Goal: Information Seeking & Learning: Learn about a topic

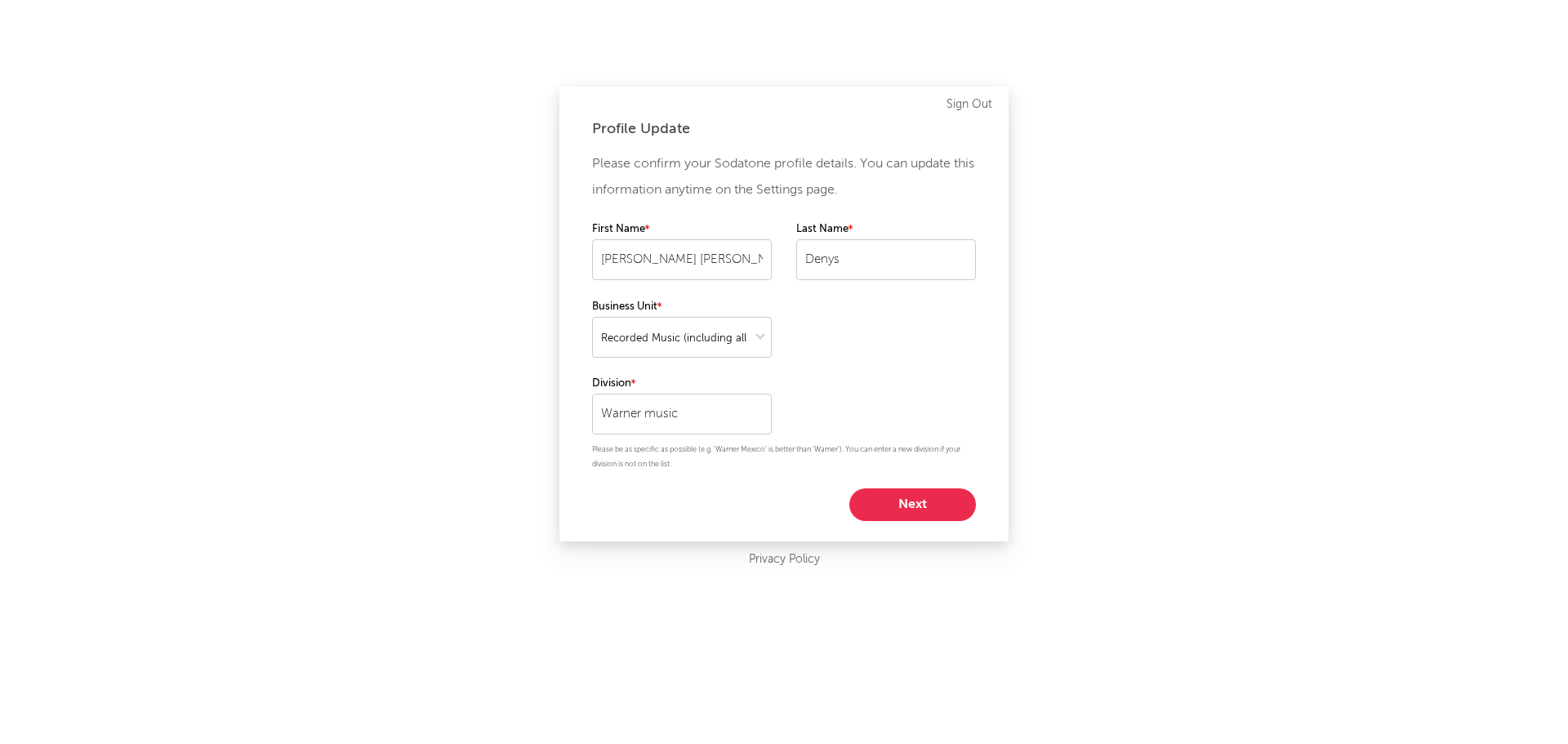
select select "recorded_music"
click at [941, 505] on button "Next" at bounding box center [912, 505] width 127 height 33
select select "marketing"
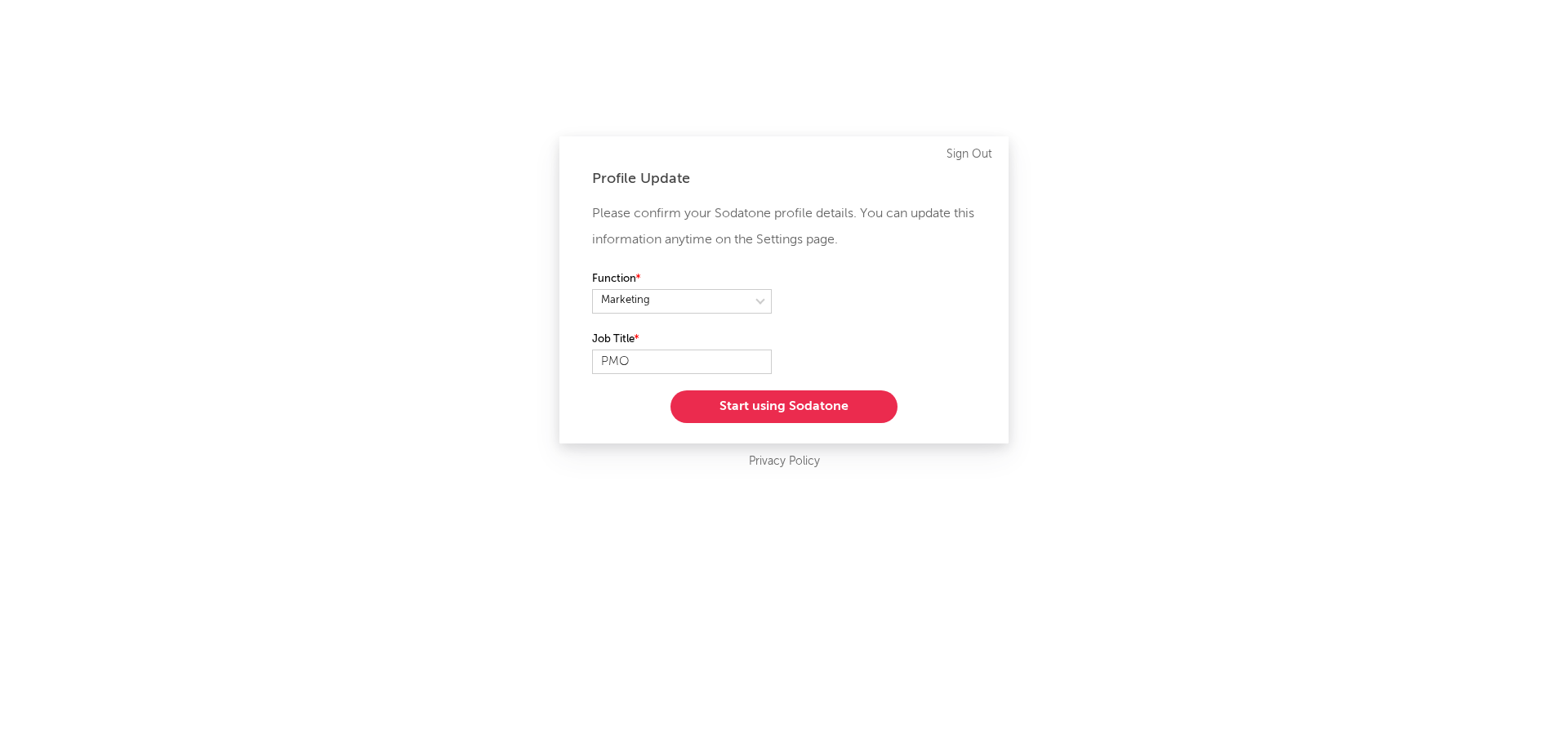
click at [846, 405] on button "Start using Sodatone" at bounding box center [784, 406] width 227 height 33
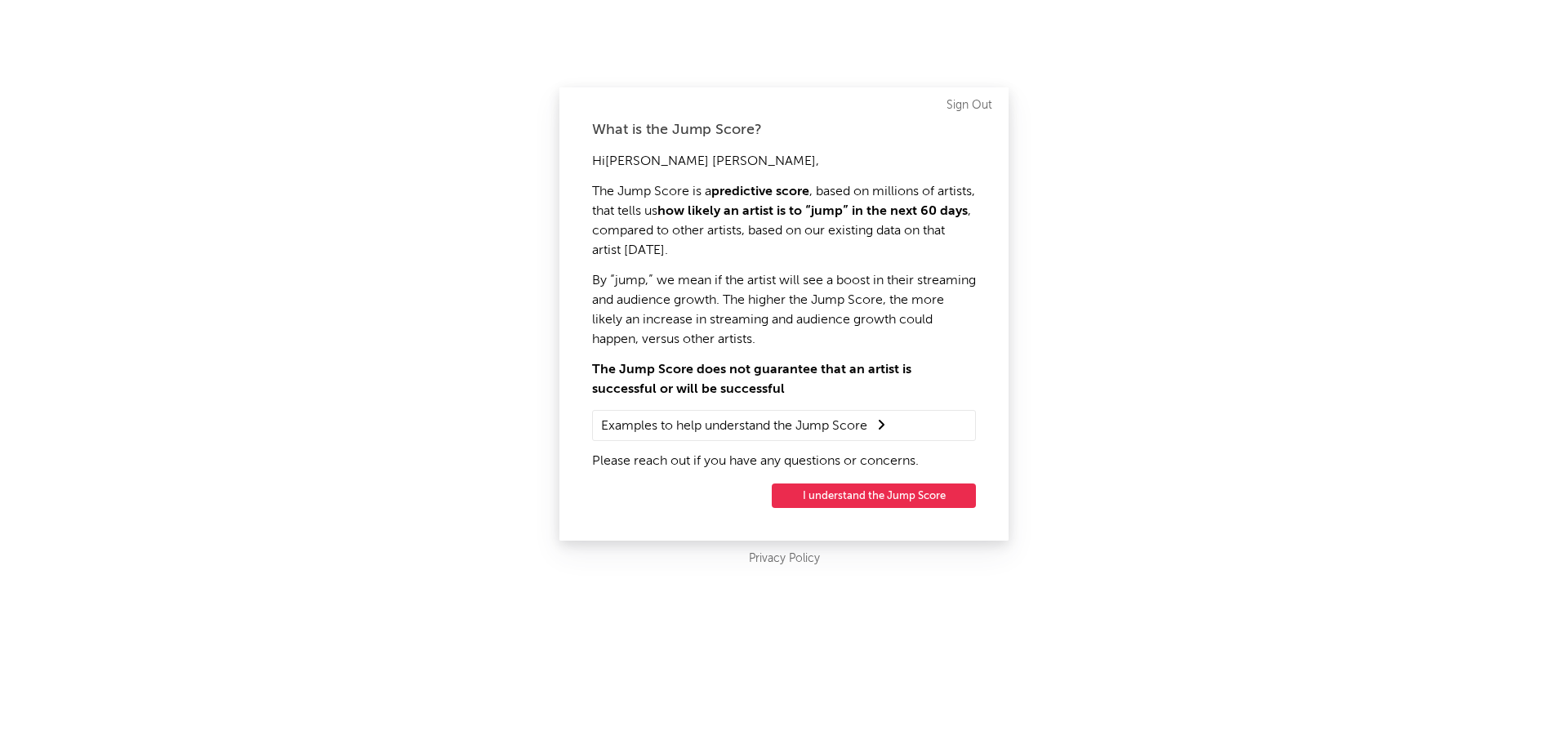
click at [870, 489] on button "I understand the Jump Score" at bounding box center [874, 496] width 204 height 25
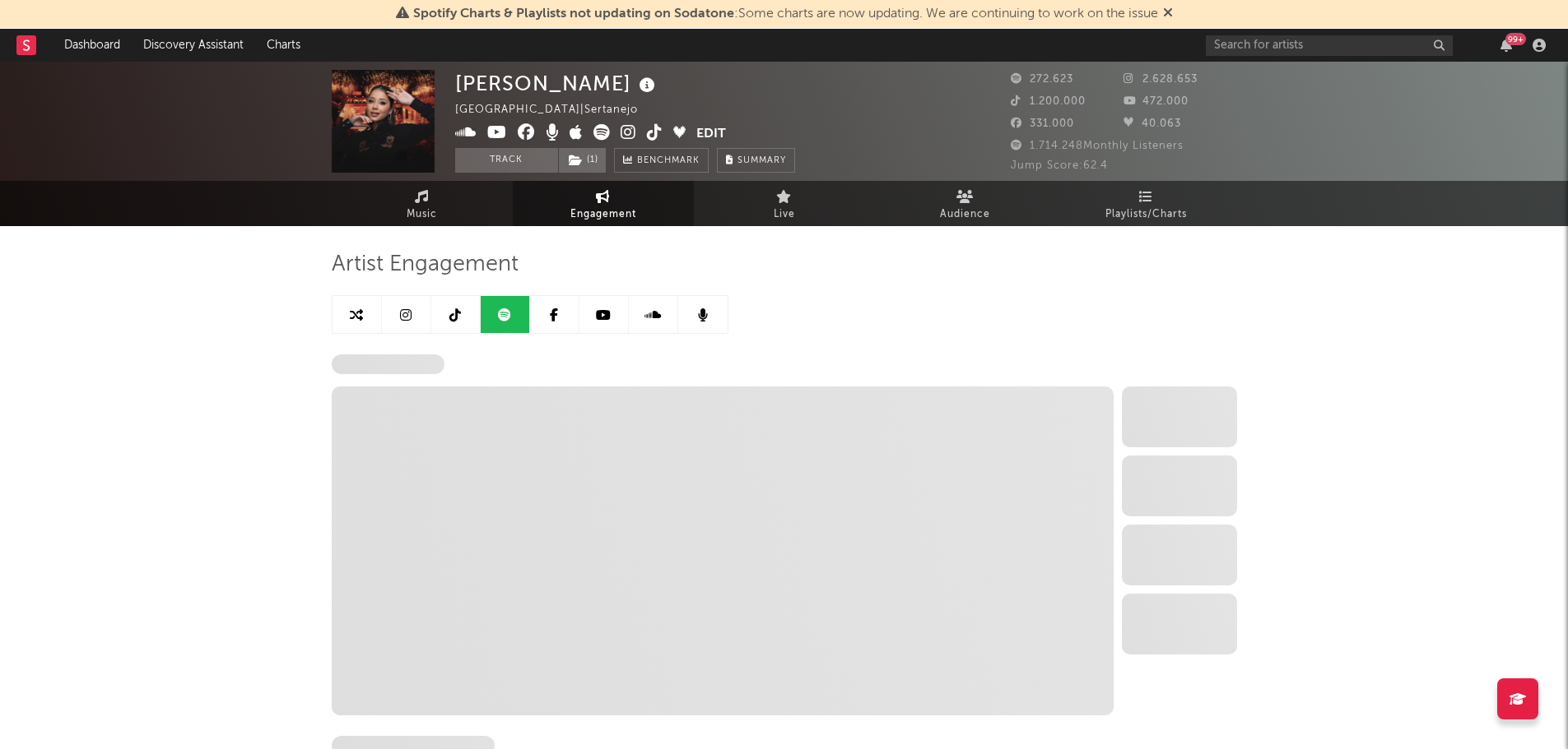
select select "6m"
select select "1w"
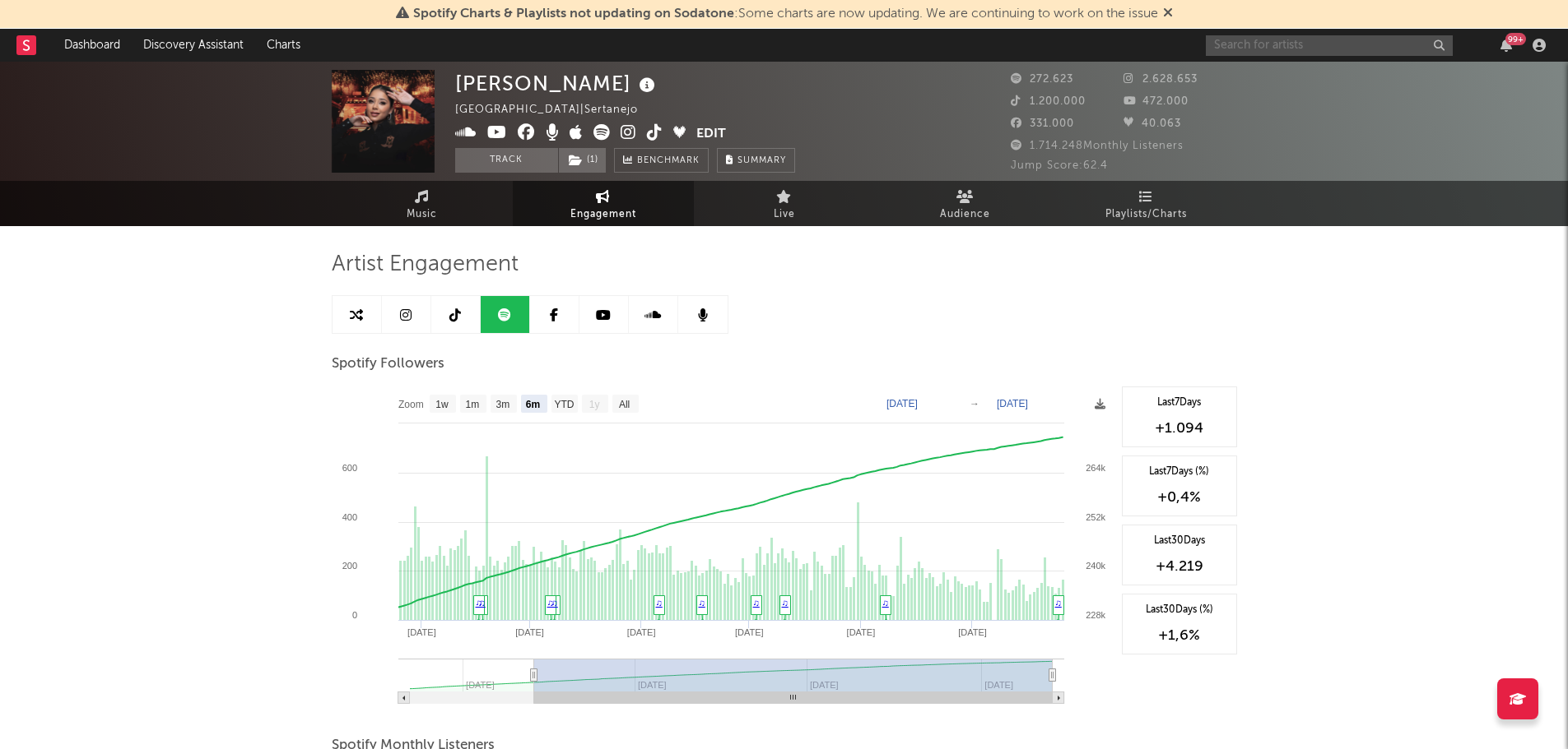
click at [1266, 45] on input "text" at bounding box center [1329, 45] width 247 height 20
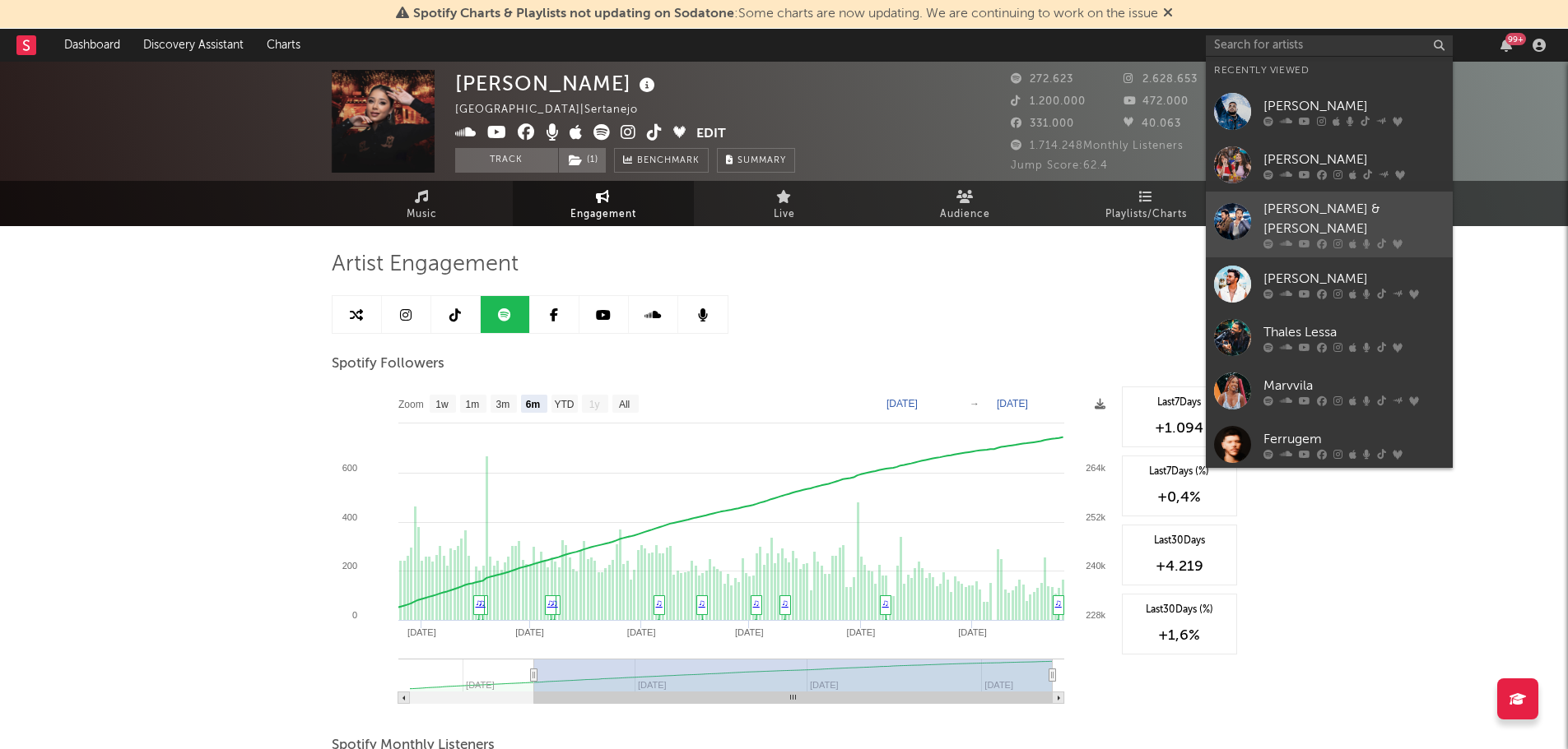
click at [1339, 194] on link "[PERSON_NAME] & [PERSON_NAME]" at bounding box center [1329, 224] width 247 height 66
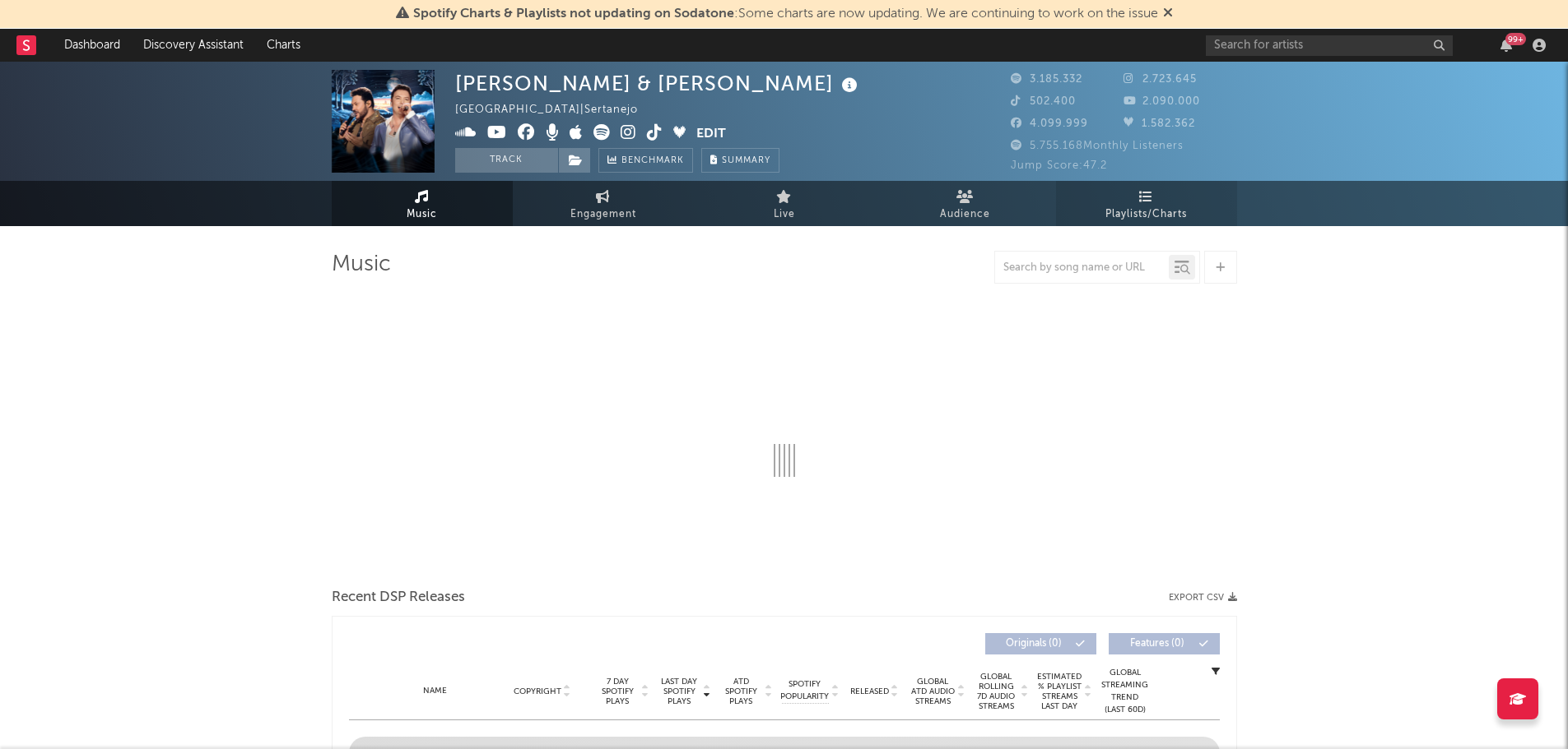
click at [1168, 211] on span "Playlists/Charts" at bounding box center [1146, 214] width 82 height 19
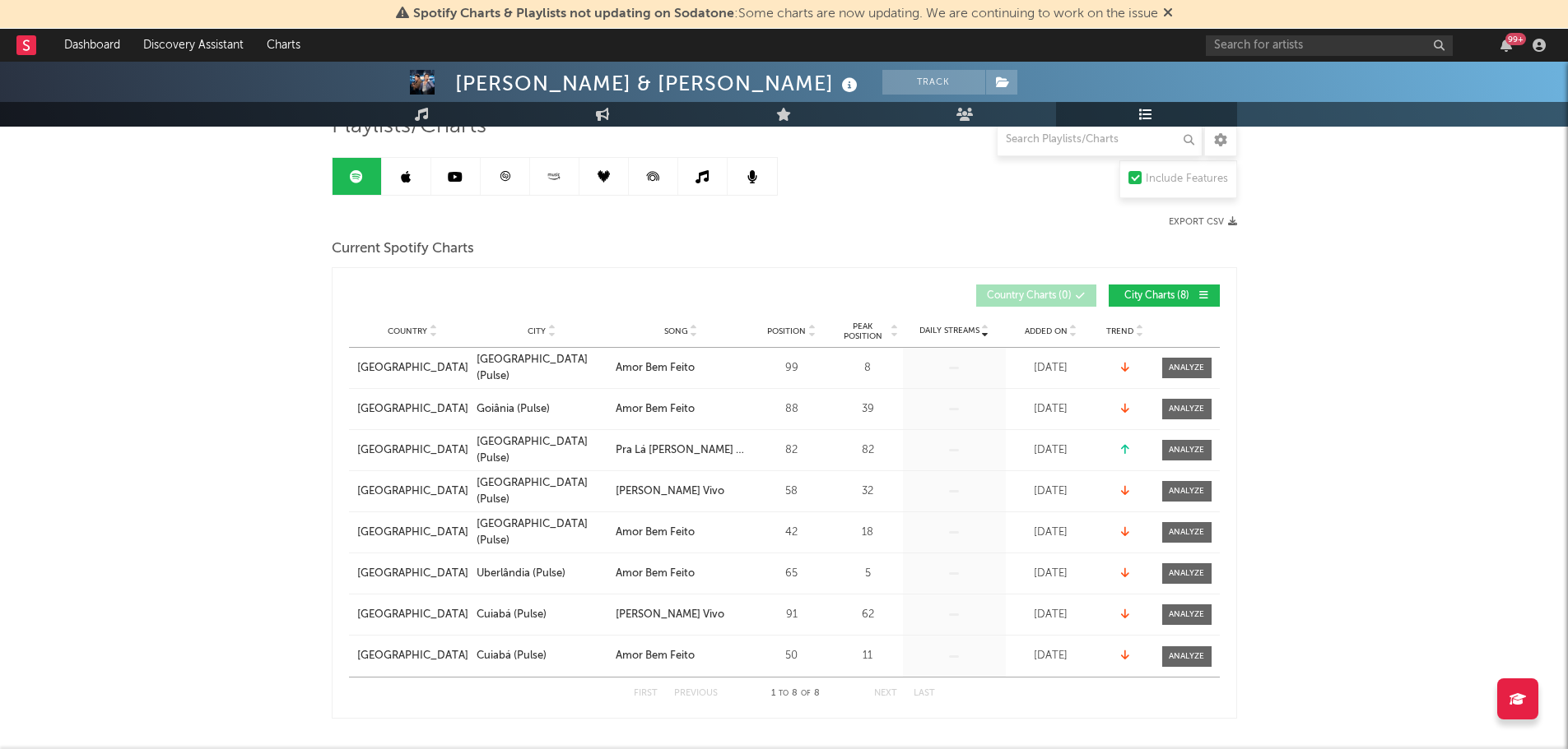
scroll to position [165, 0]
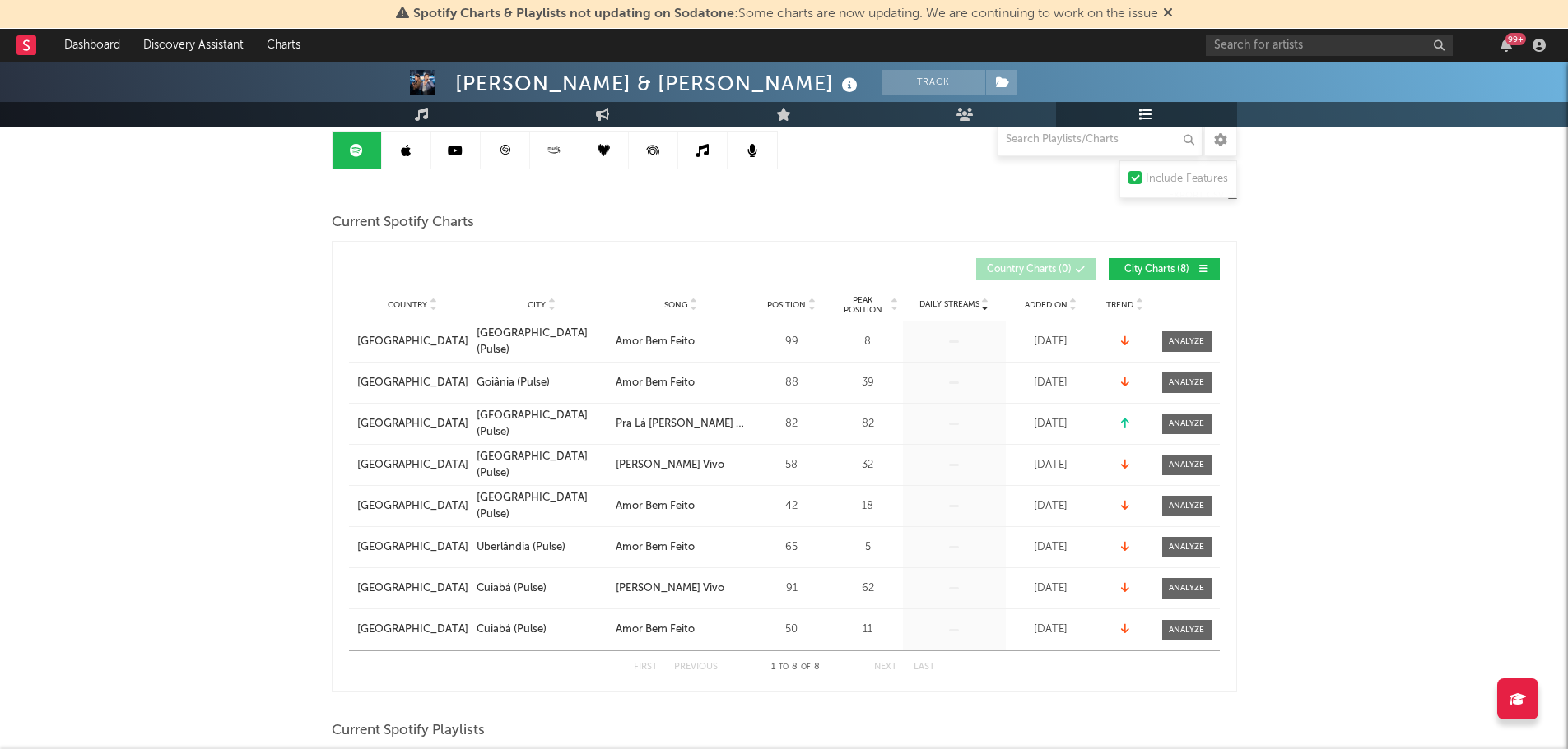
click at [694, 309] on icon at bounding box center [694, 308] width 8 height 6
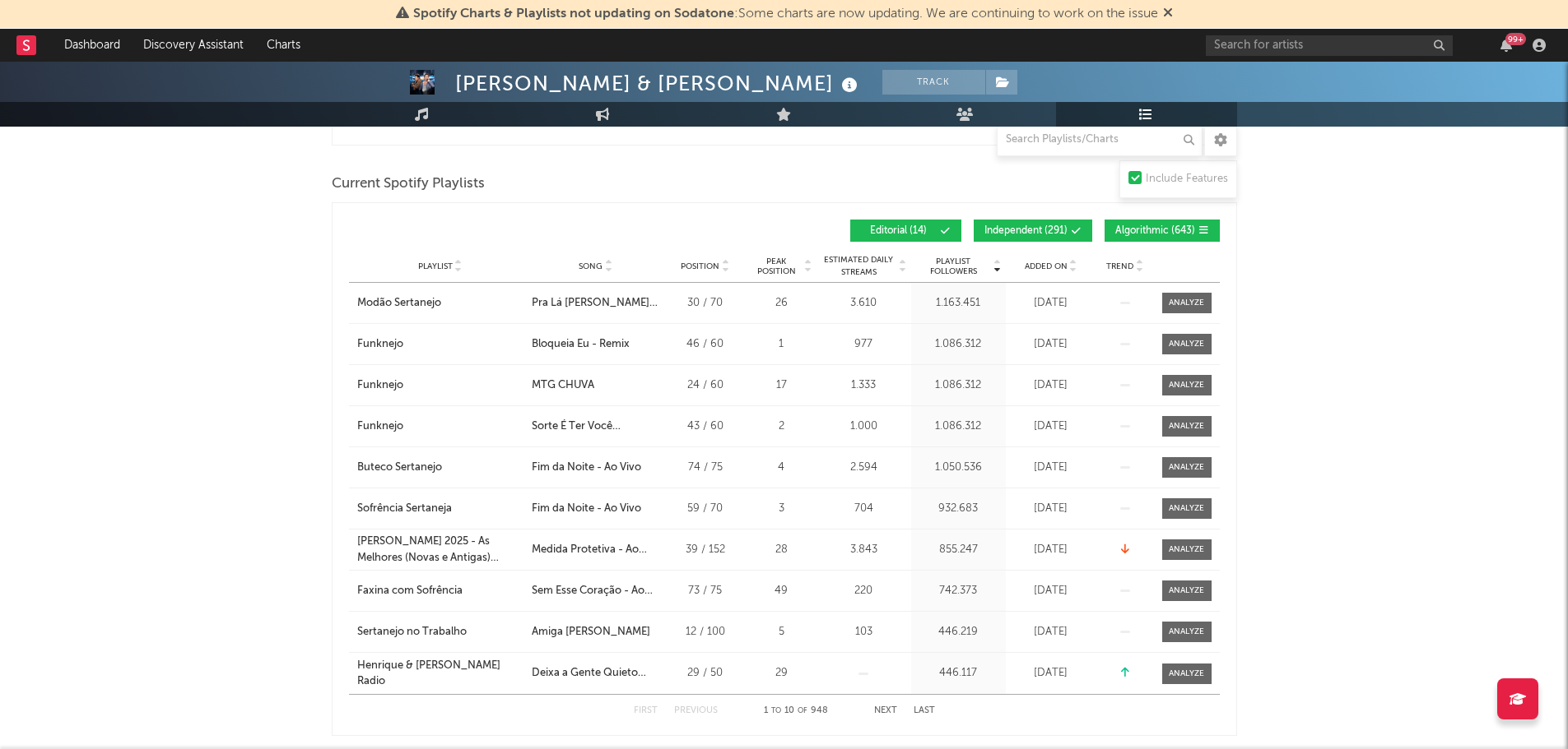
scroll to position [740, 0]
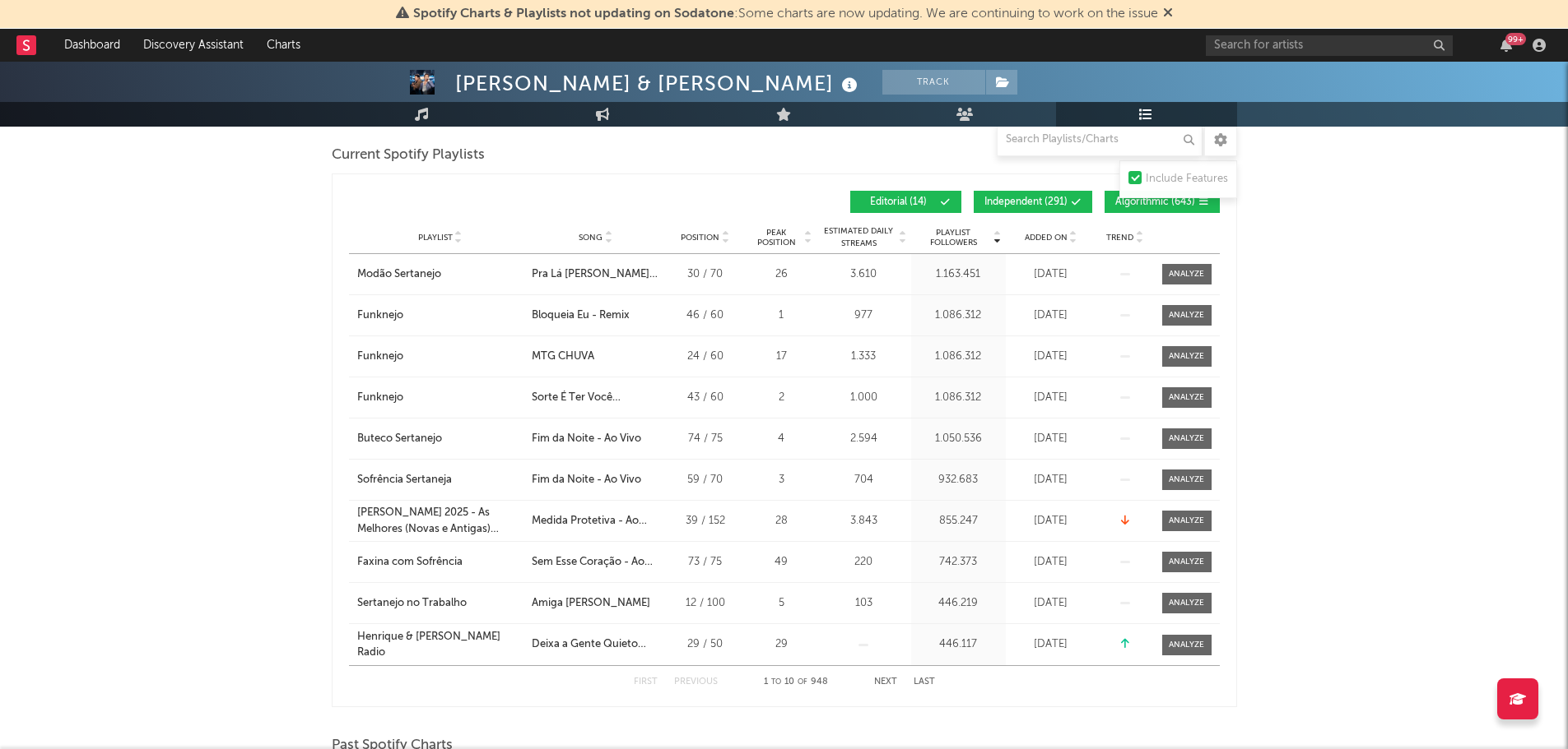
click at [609, 239] on icon at bounding box center [608, 240] width 8 height 6
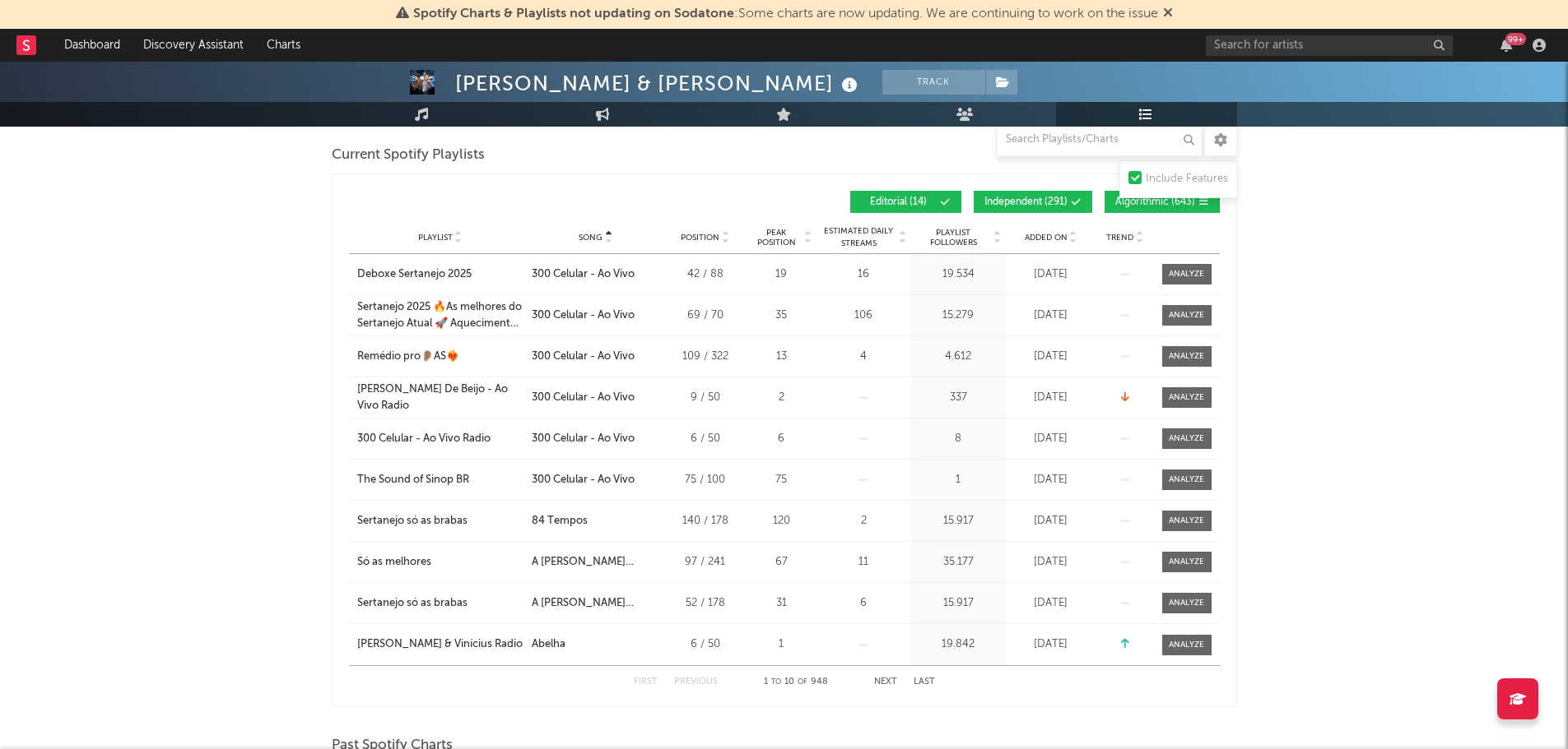
click at [609, 239] on icon at bounding box center [608, 240] width 8 height 6
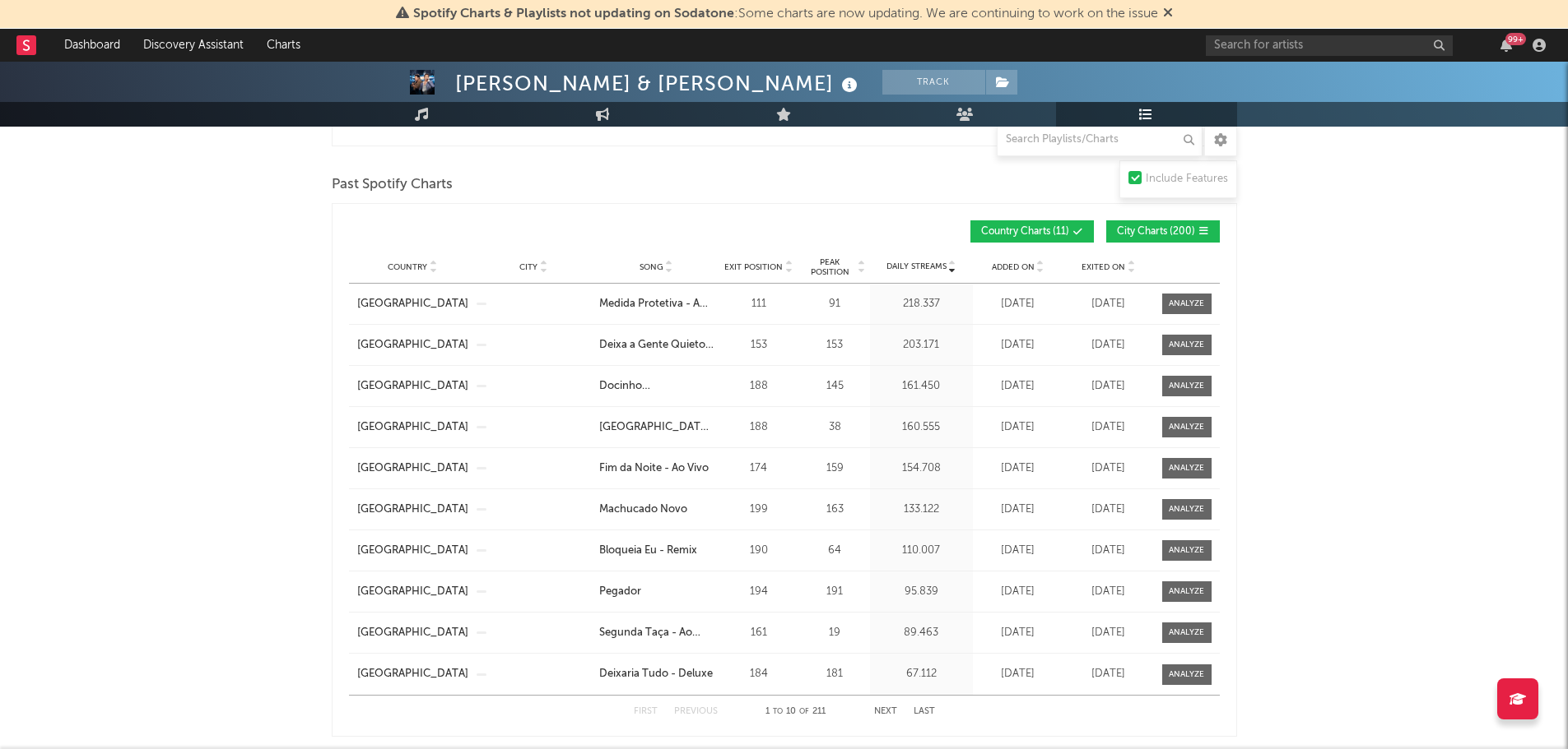
scroll to position [1316, 0]
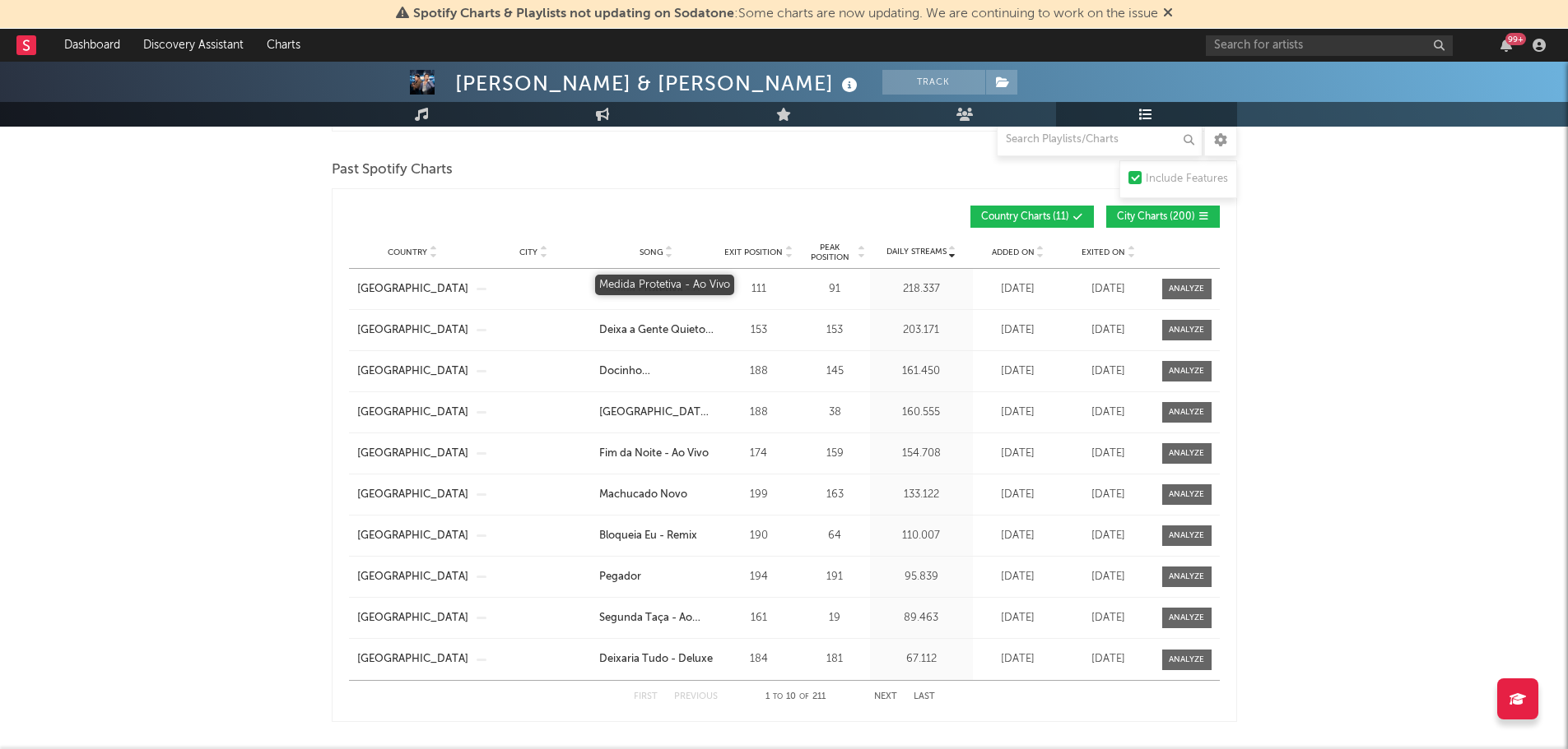
click at [645, 293] on div "Medida Protetiva - Ao Vivo" at bounding box center [656, 290] width 114 height 17
click at [1057, 214] on span "Country Charts ( 11 )" at bounding box center [1024, 217] width 88 height 10
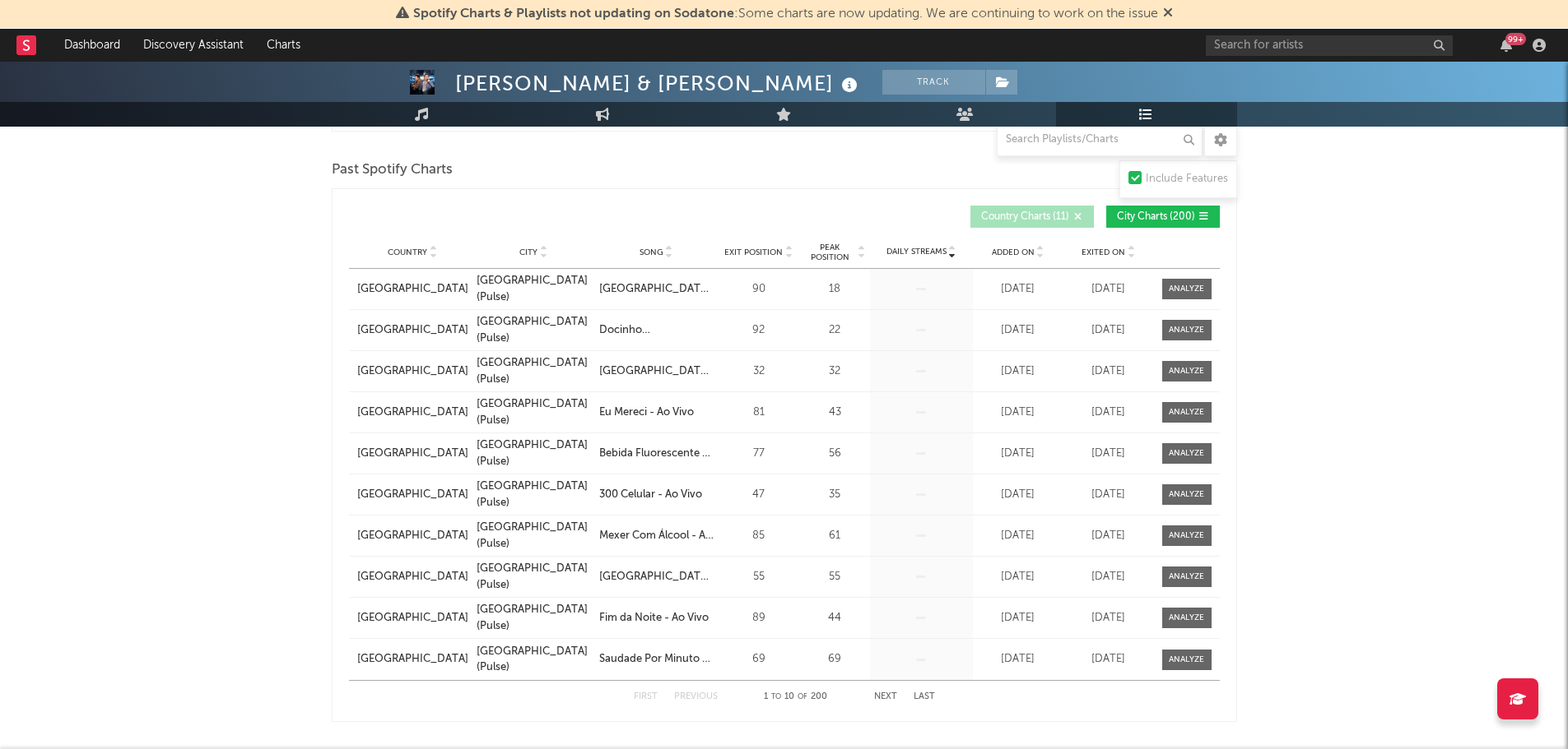
click at [1057, 214] on span "Country Charts ( 11 )" at bounding box center [1024, 217] width 88 height 10
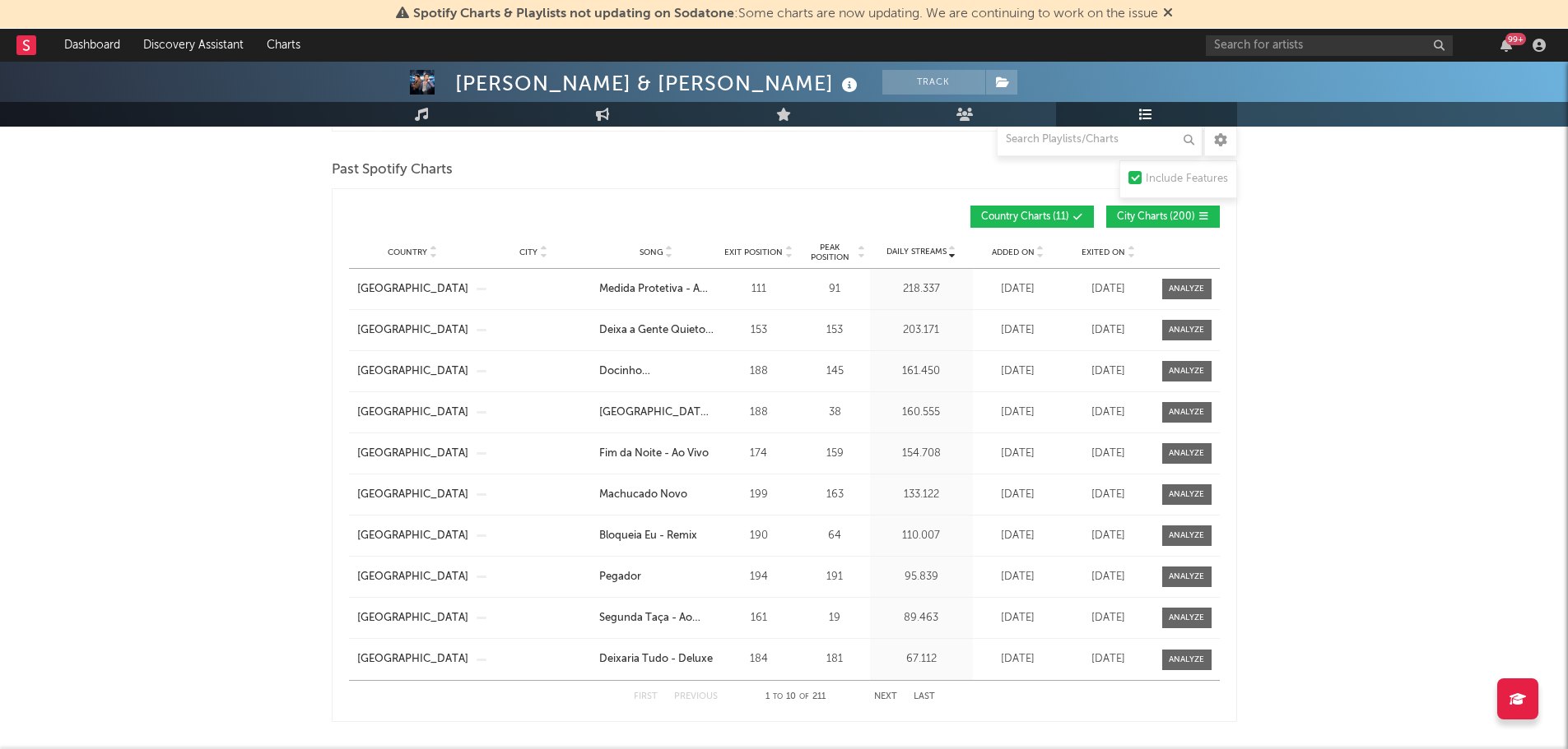
click at [1126, 214] on span "City Charts ( 200 )" at bounding box center [1156, 217] width 78 height 10
click at [1133, 213] on span "City Charts ( 200 )" at bounding box center [1156, 217] width 78 height 10
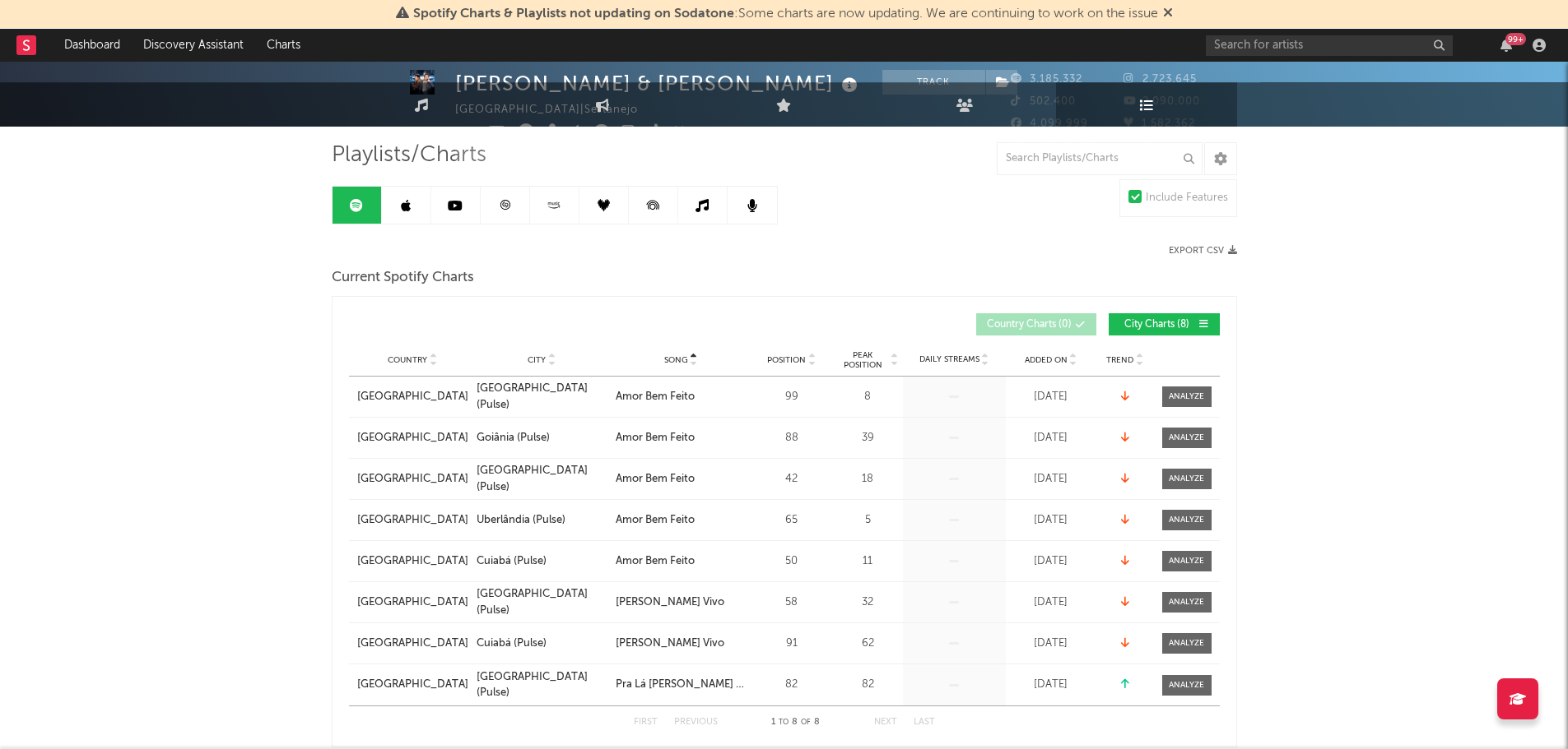
scroll to position [0, 0]
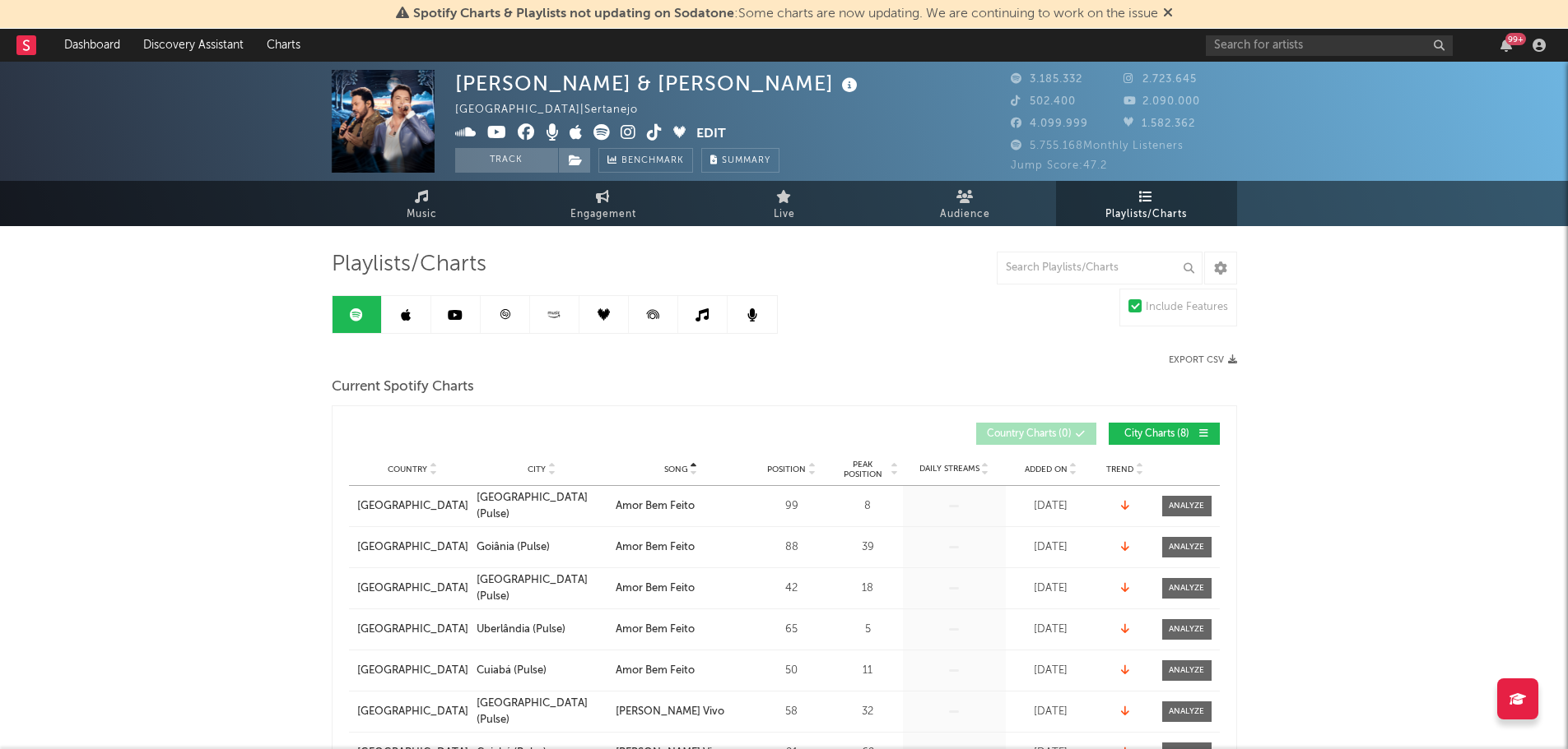
click at [412, 313] on link at bounding box center [407, 314] width 50 height 37
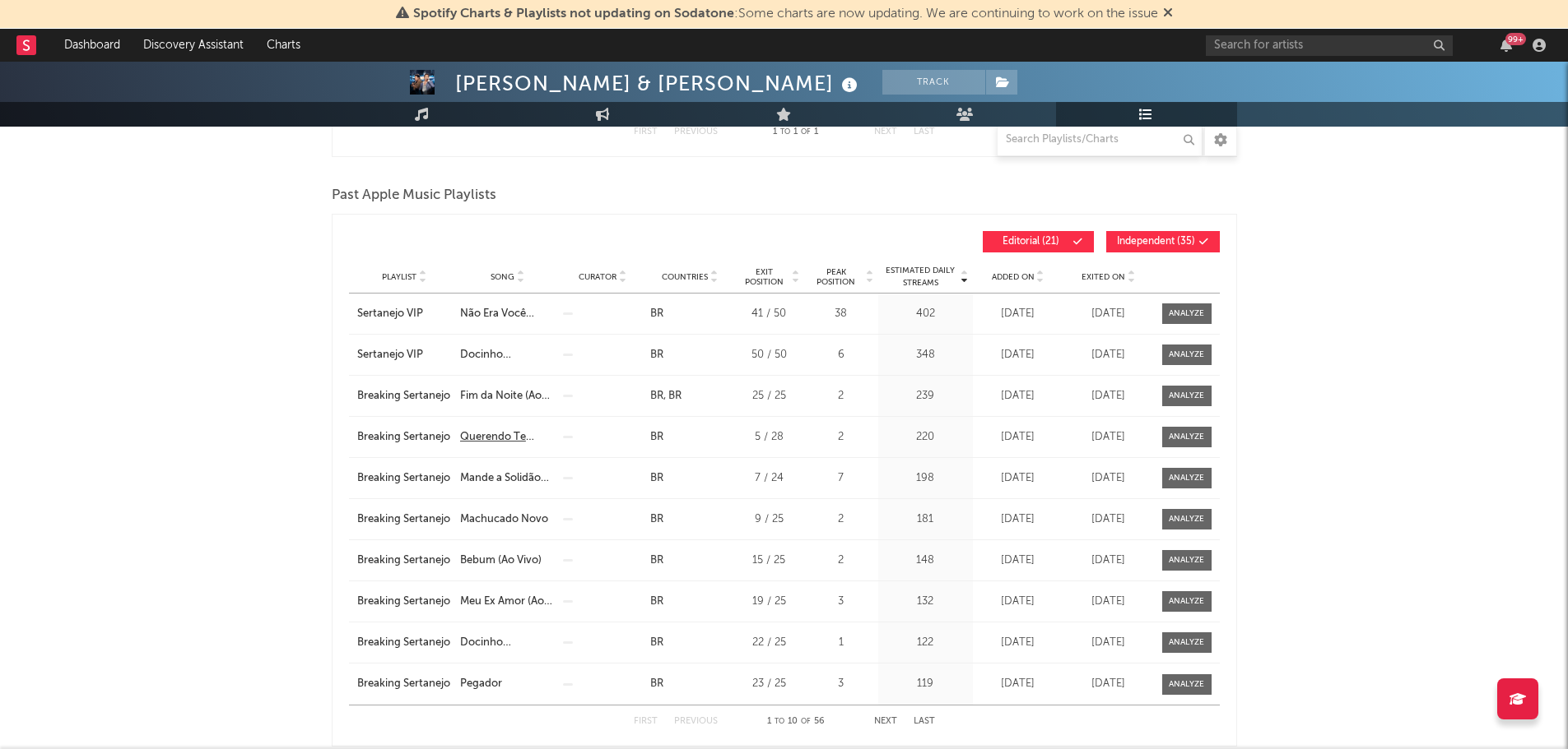
scroll to position [493, 0]
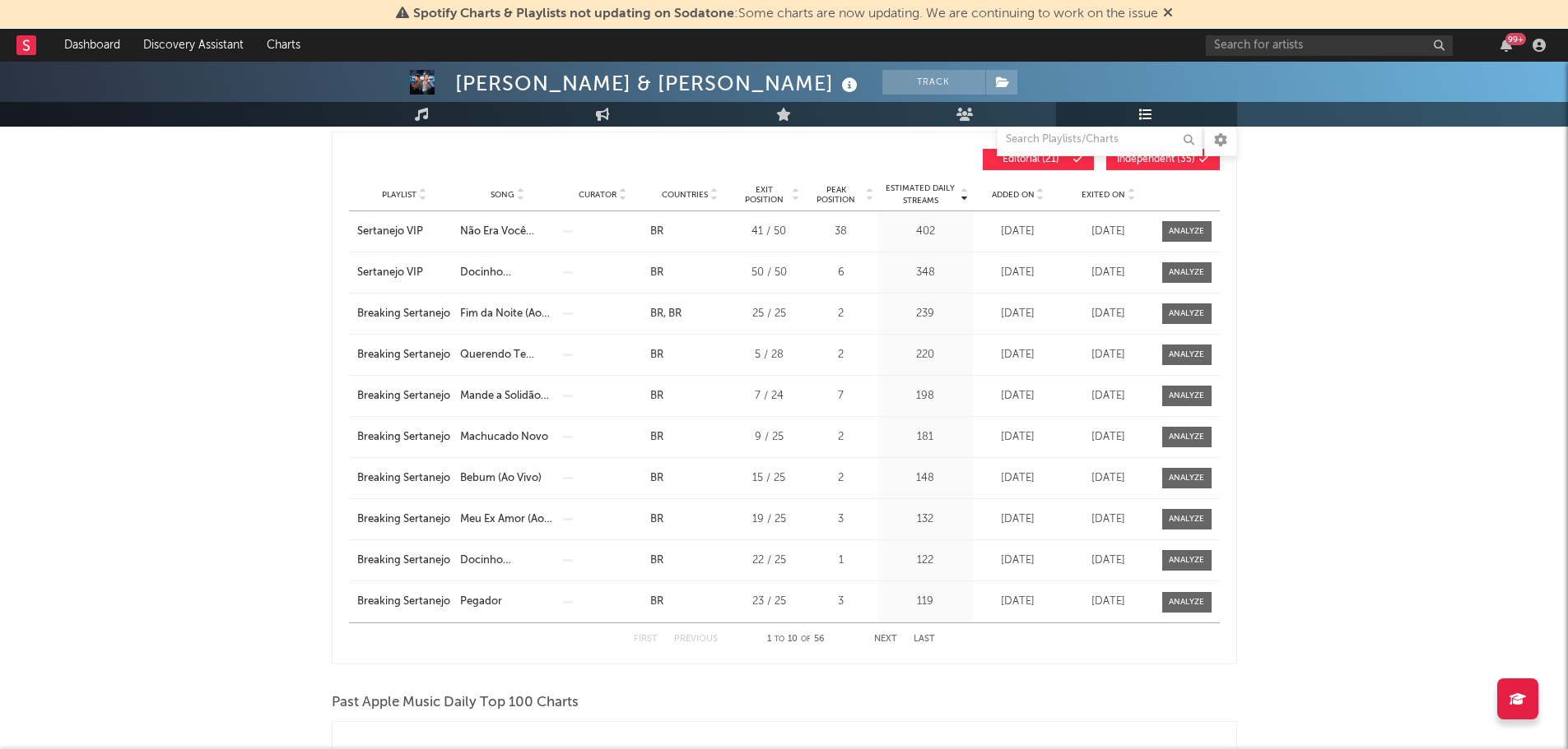
click at [1005, 194] on span "Added On" at bounding box center [1013, 195] width 43 height 10
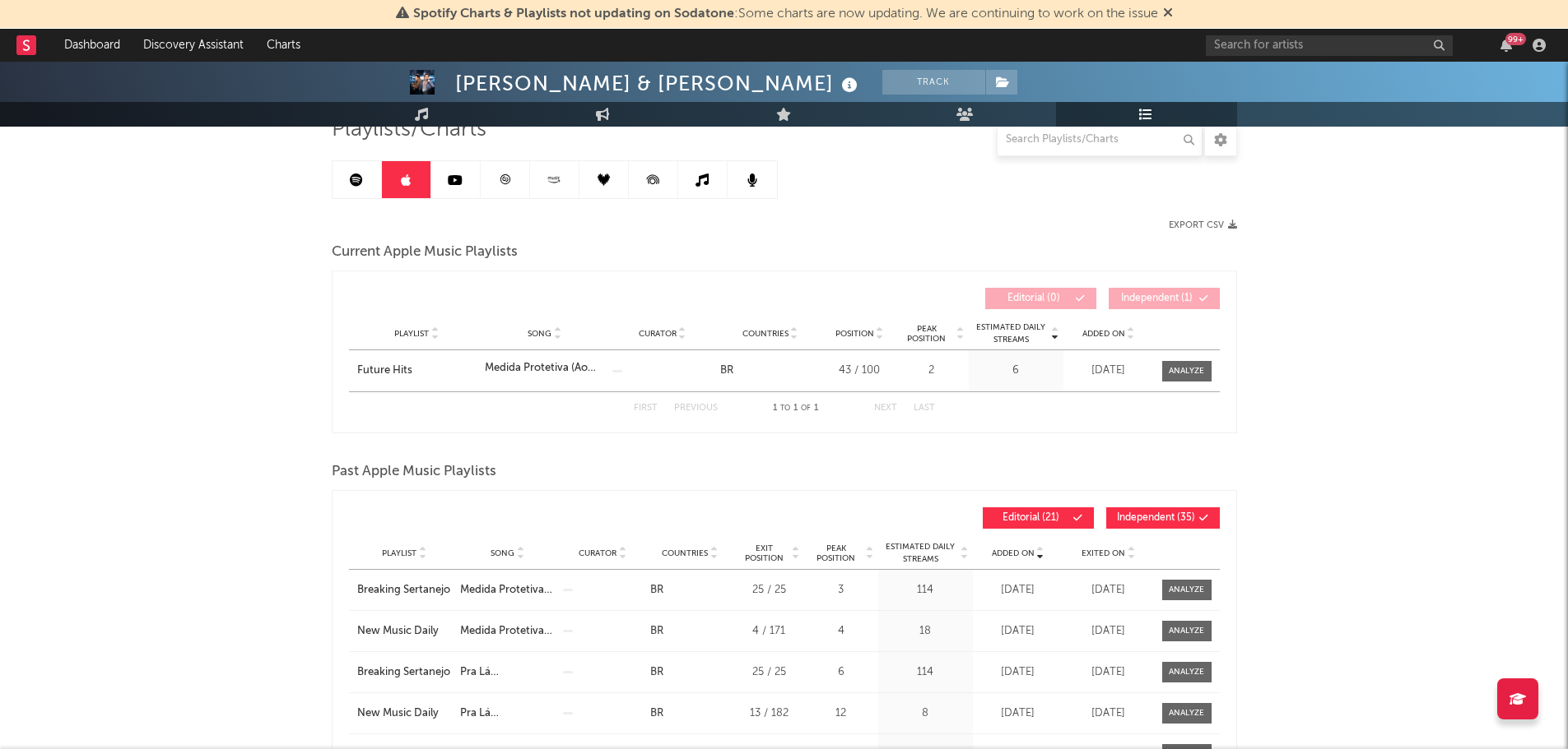
scroll to position [0, 0]
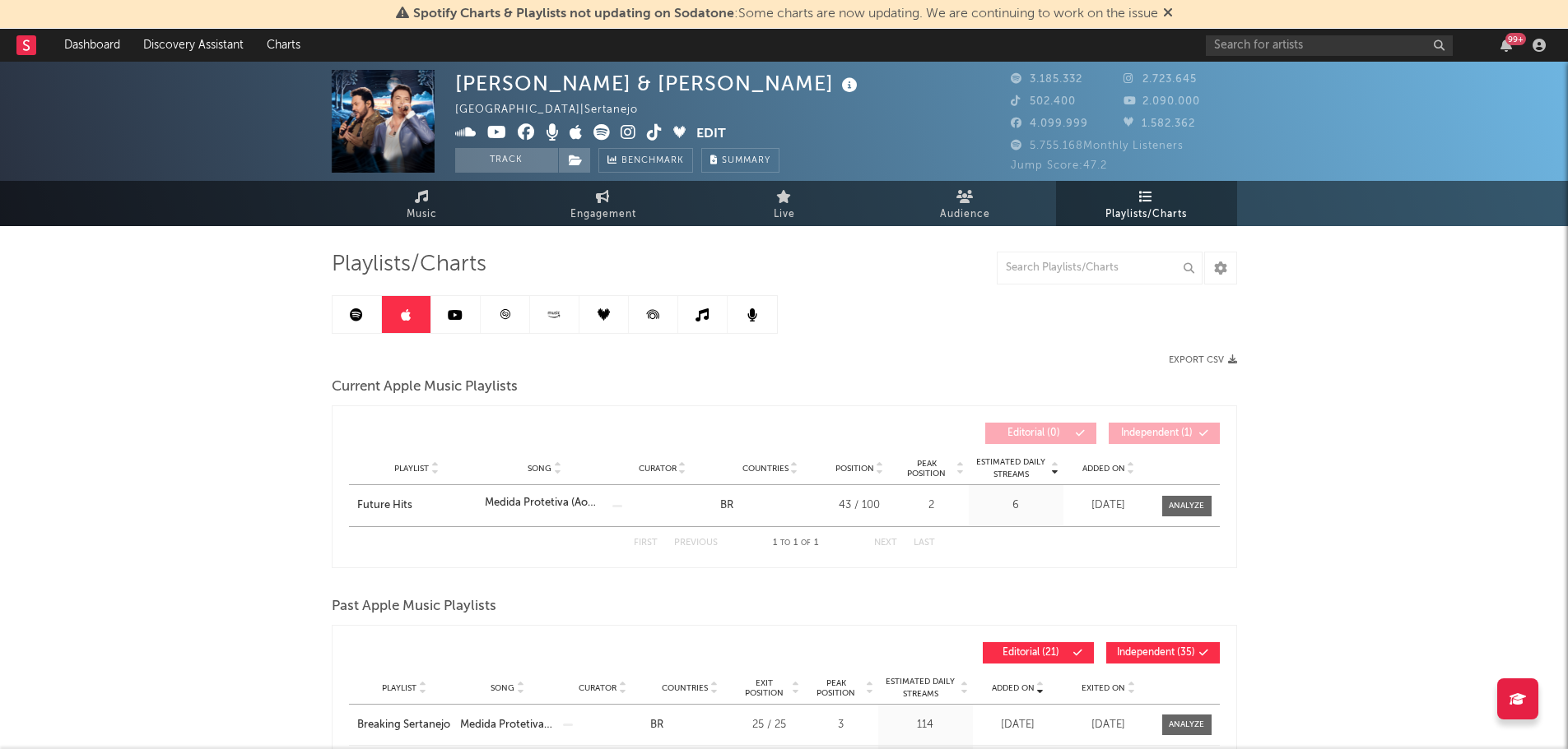
click at [458, 316] on icon at bounding box center [454, 314] width 15 height 13
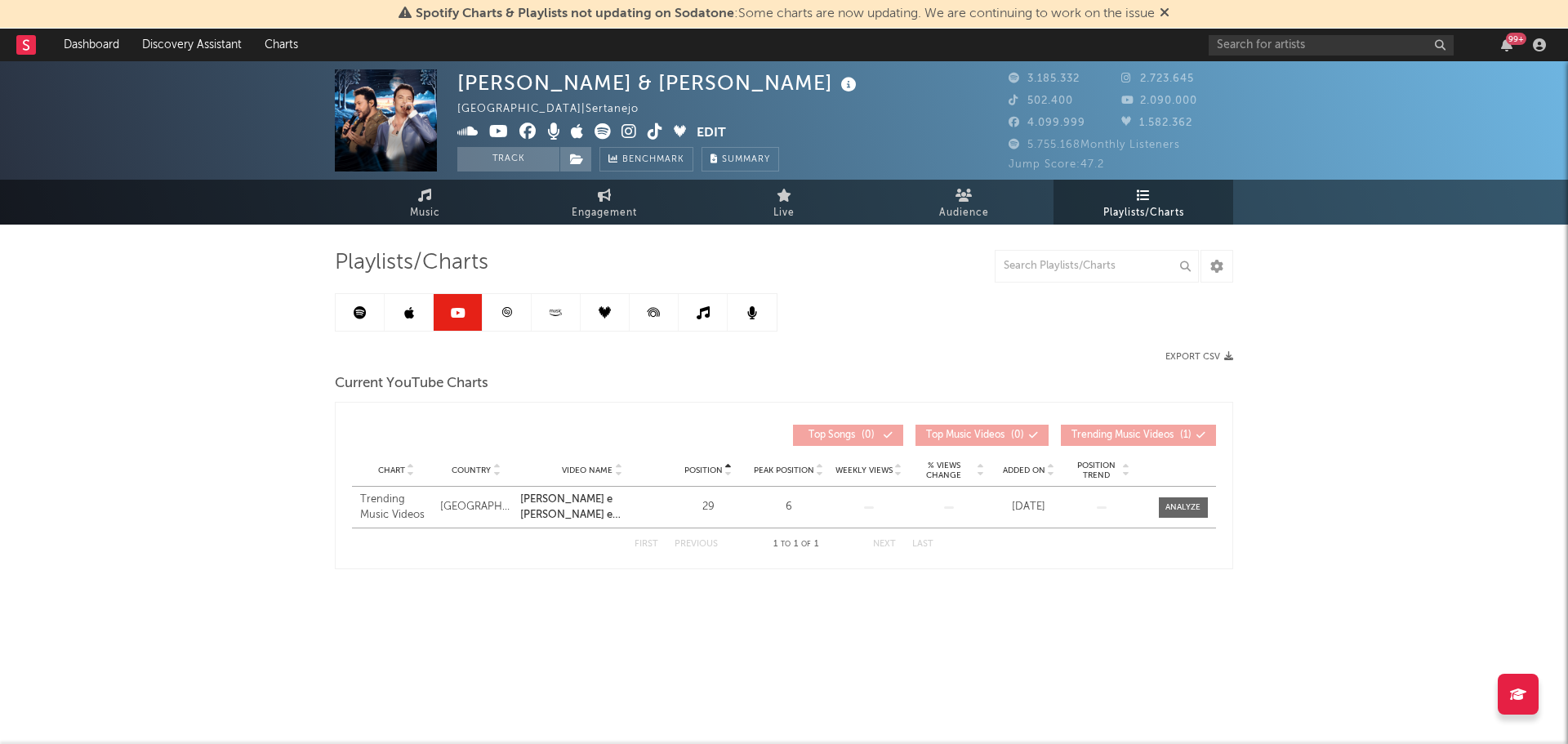
click at [528, 316] on link at bounding box center [507, 312] width 49 height 37
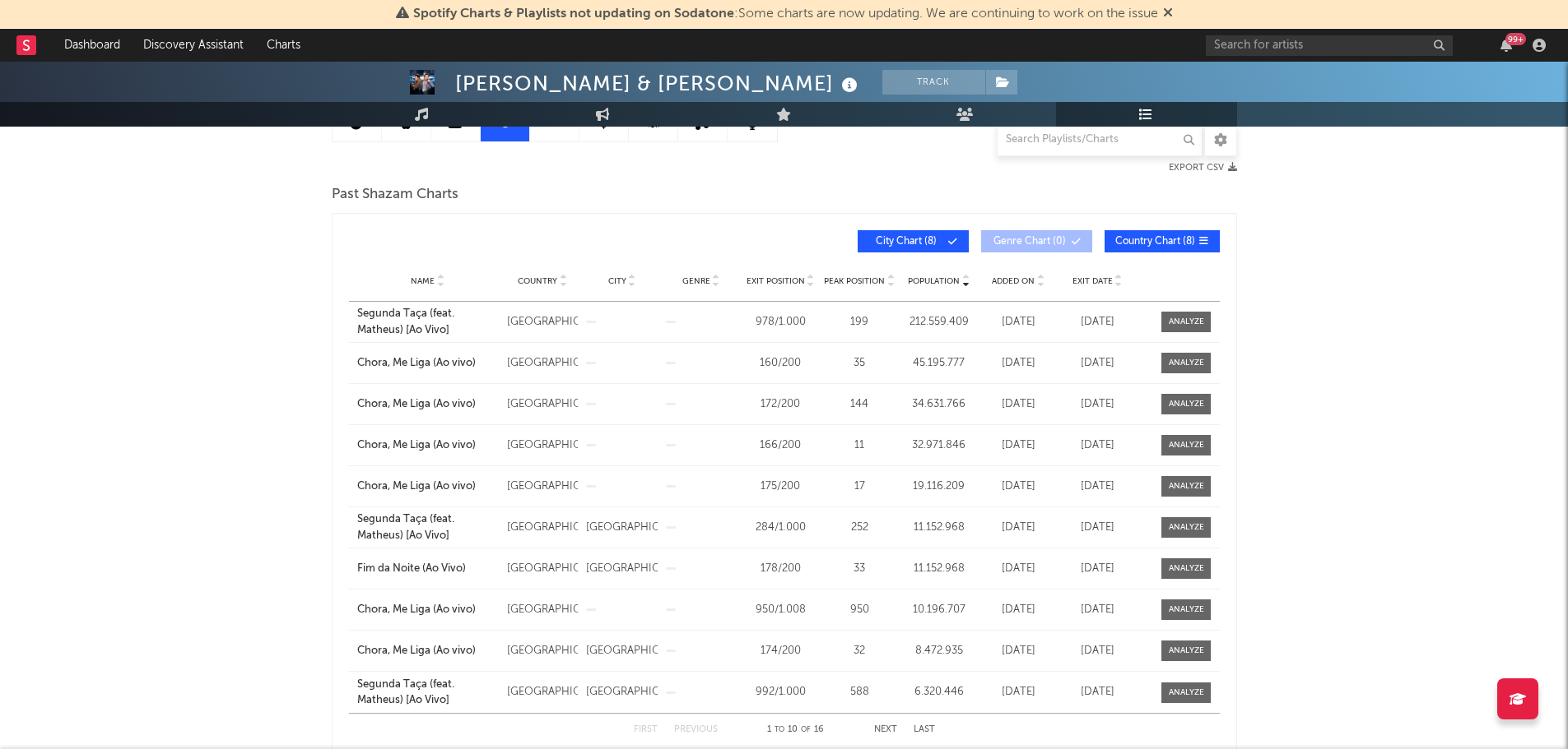
scroll to position [165, 0]
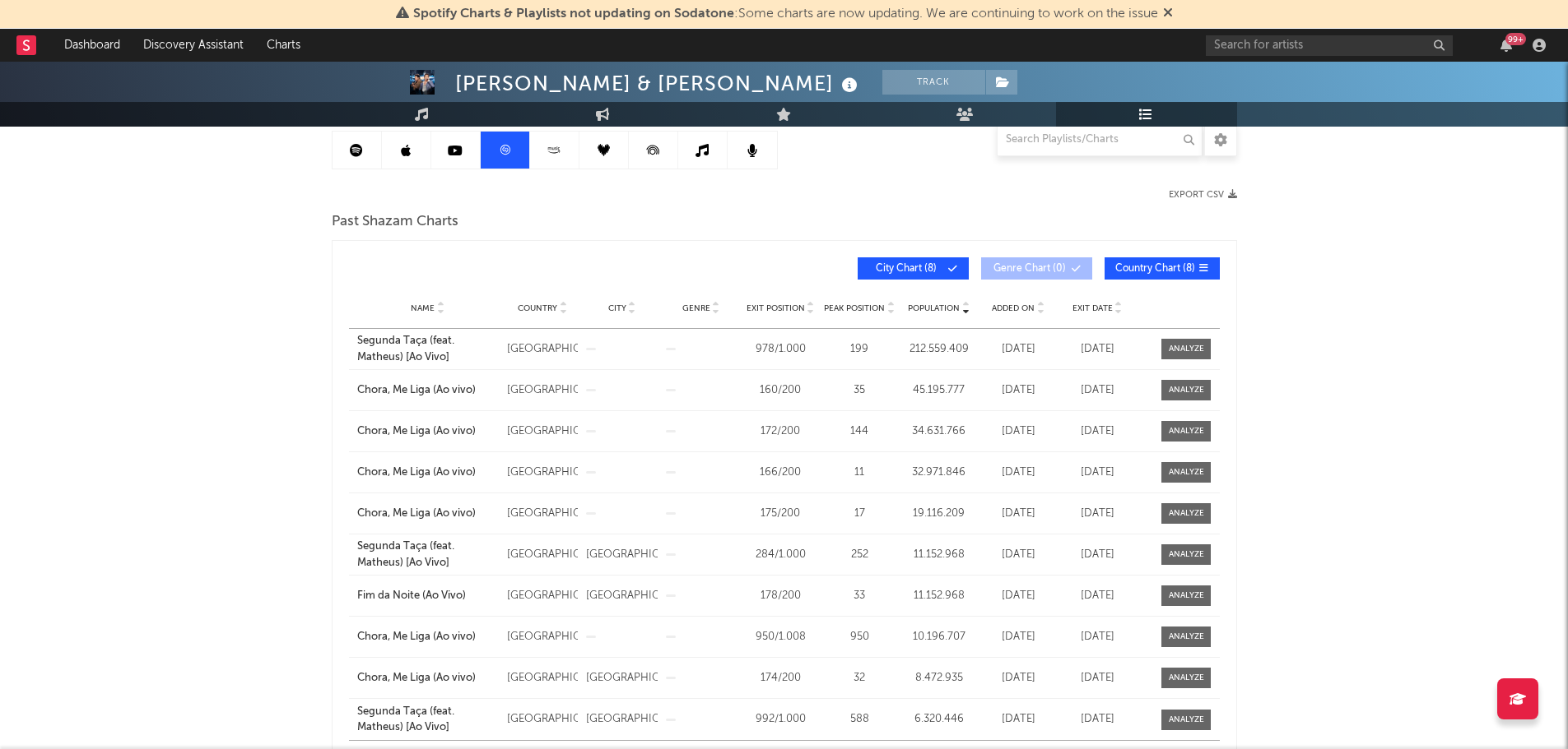
click at [1005, 310] on span "Added On" at bounding box center [1013, 308] width 43 height 10
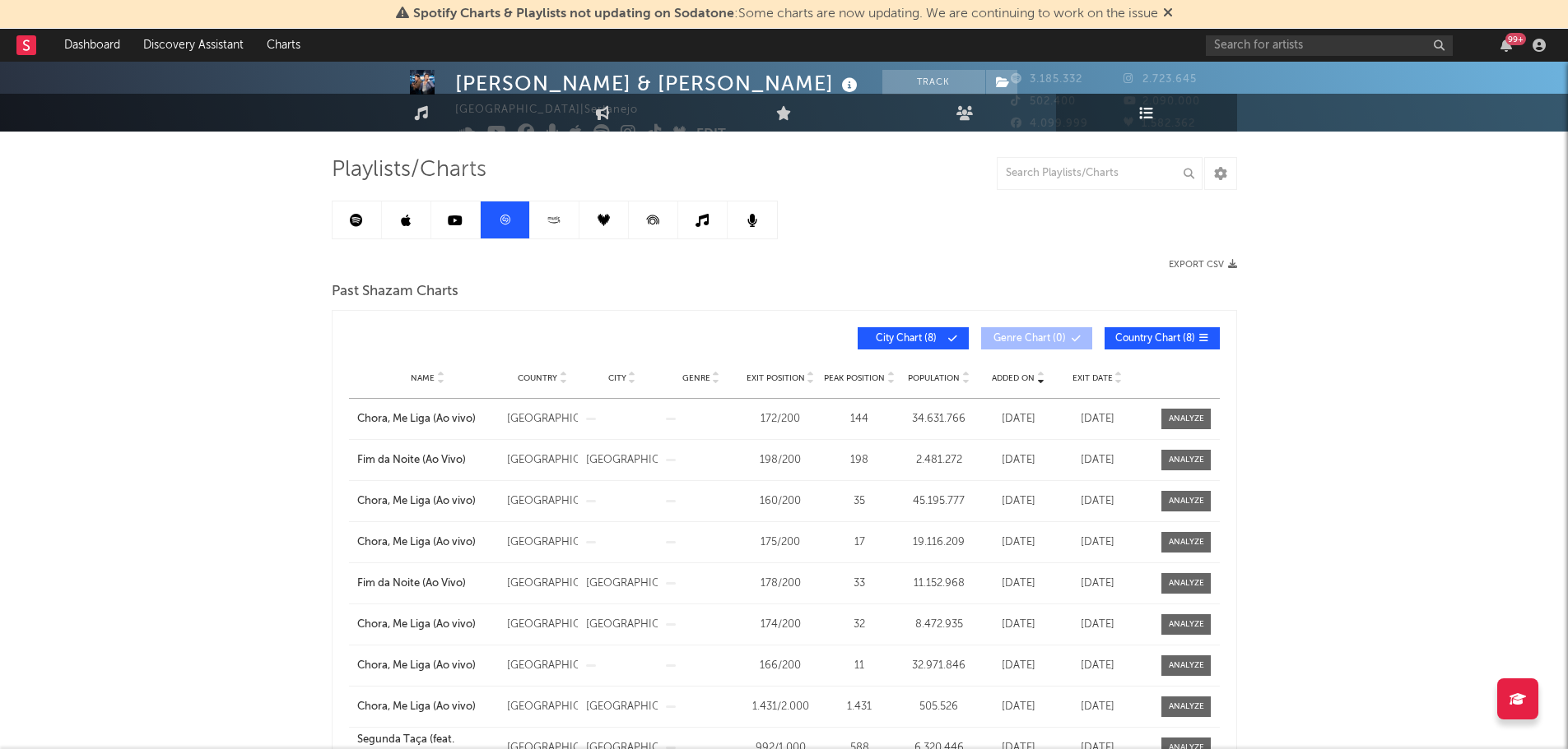
scroll to position [0, 0]
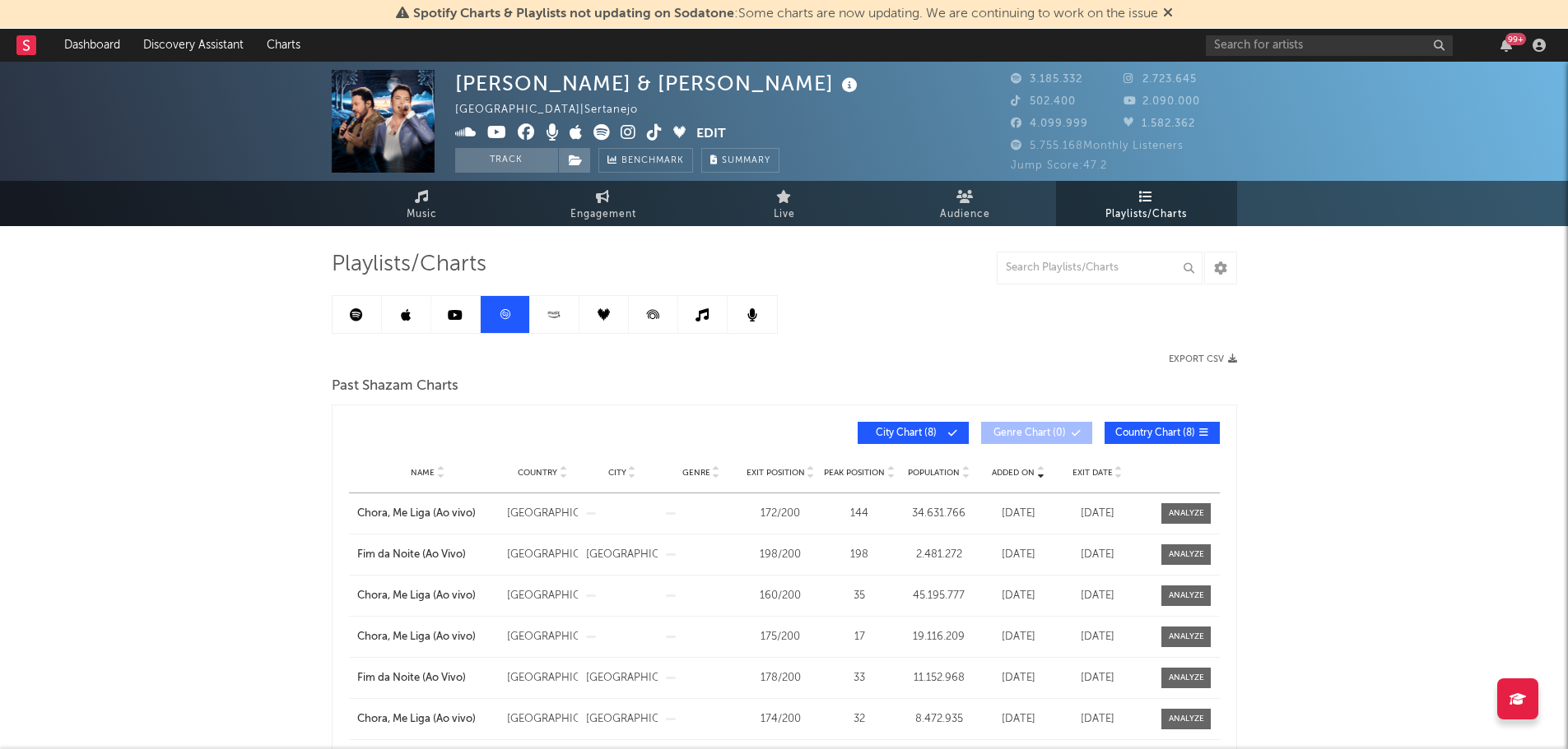
click at [557, 318] on icon at bounding box center [554, 314] width 19 height 12
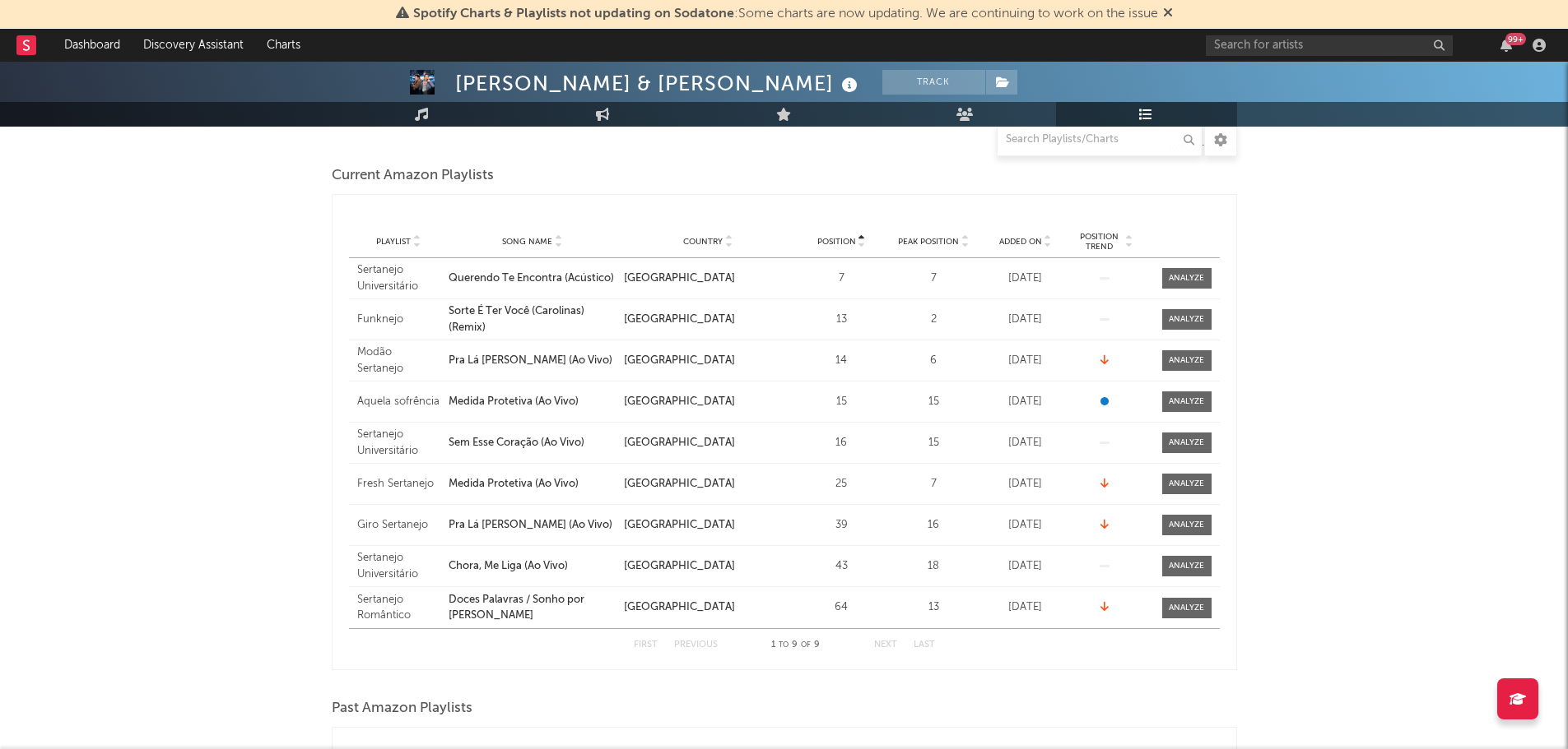
scroll to position [247, 0]
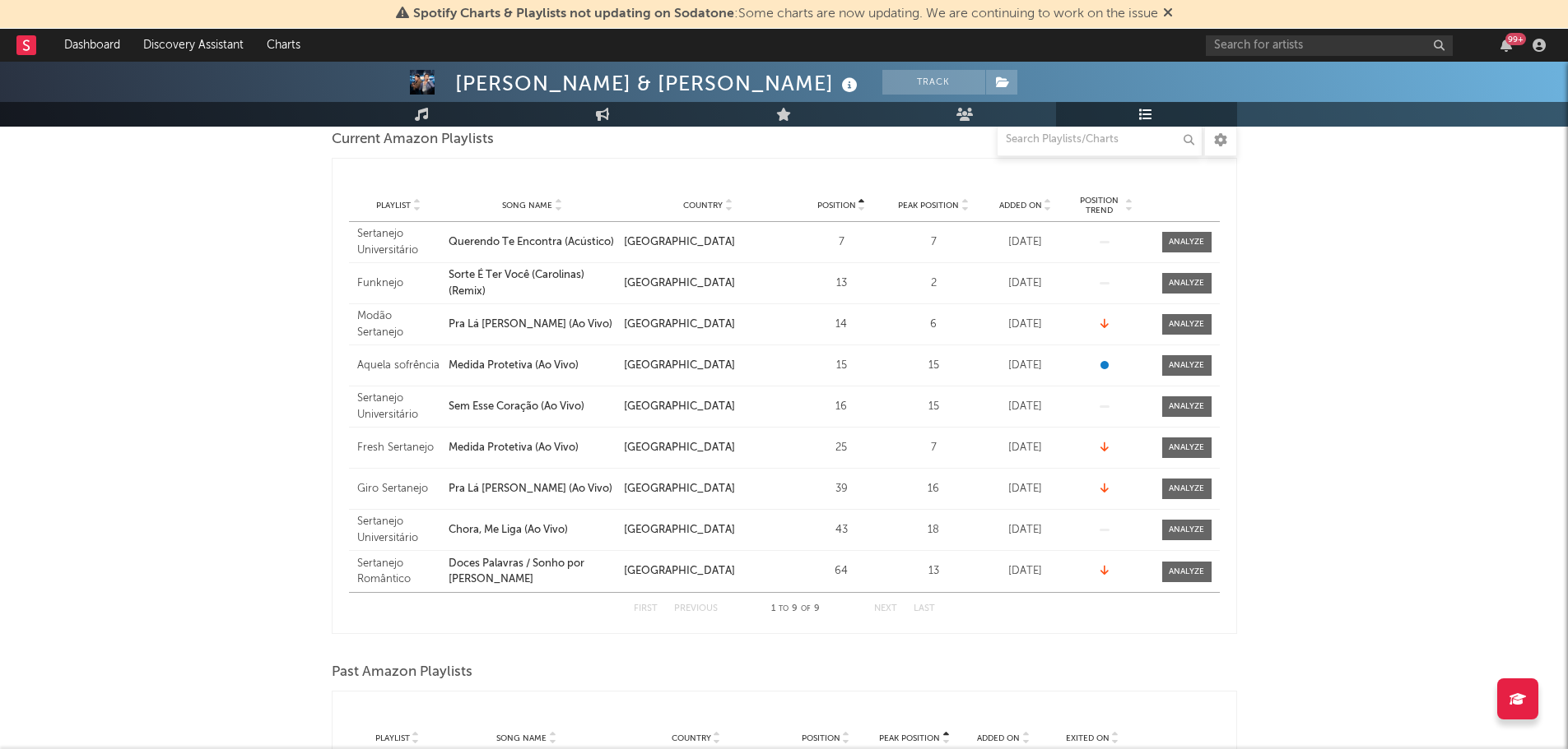
click at [1018, 211] on div "Added On" at bounding box center [1025, 205] width 84 height 12
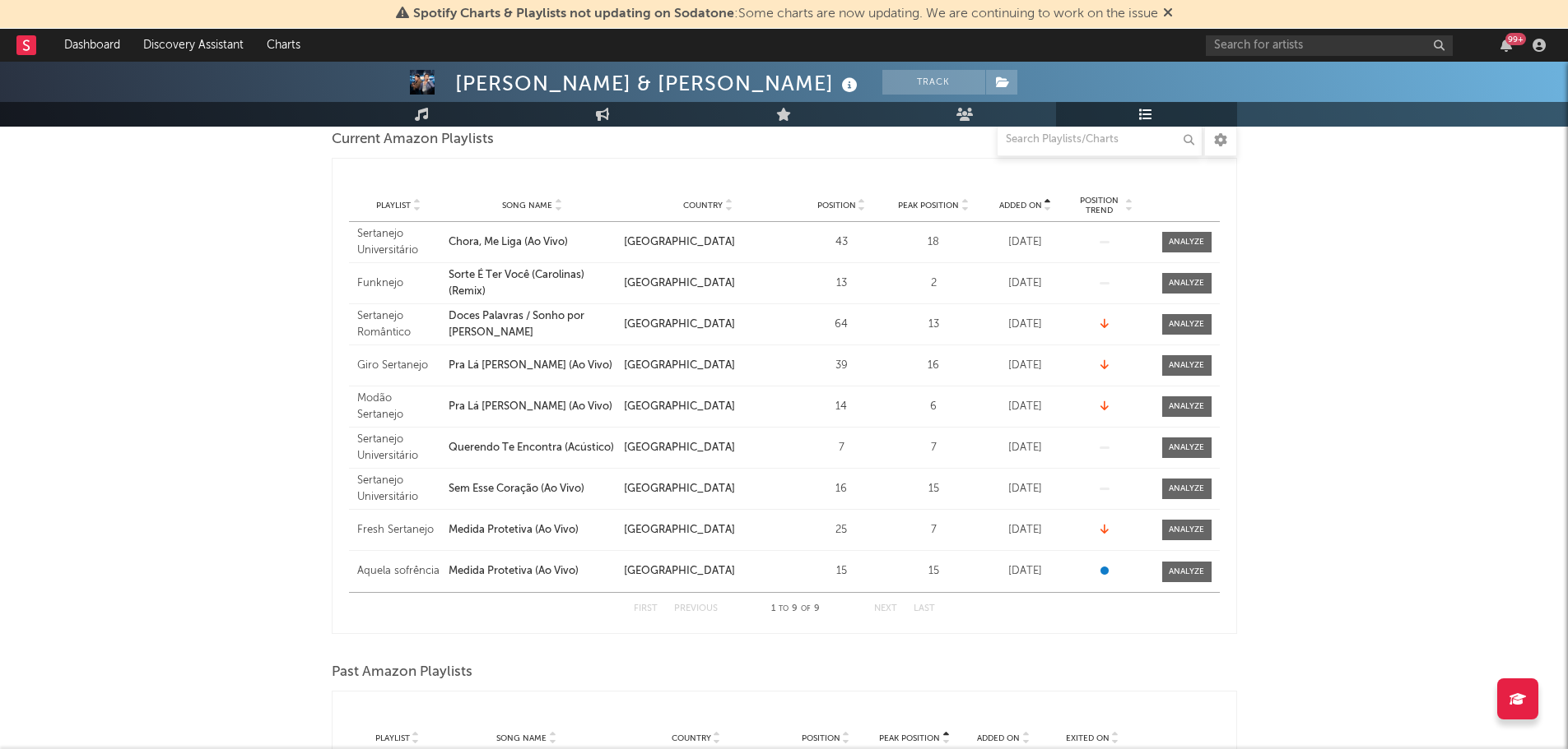
click at [1018, 211] on div "Added On" at bounding box center [1025, 205] width 84 height 12
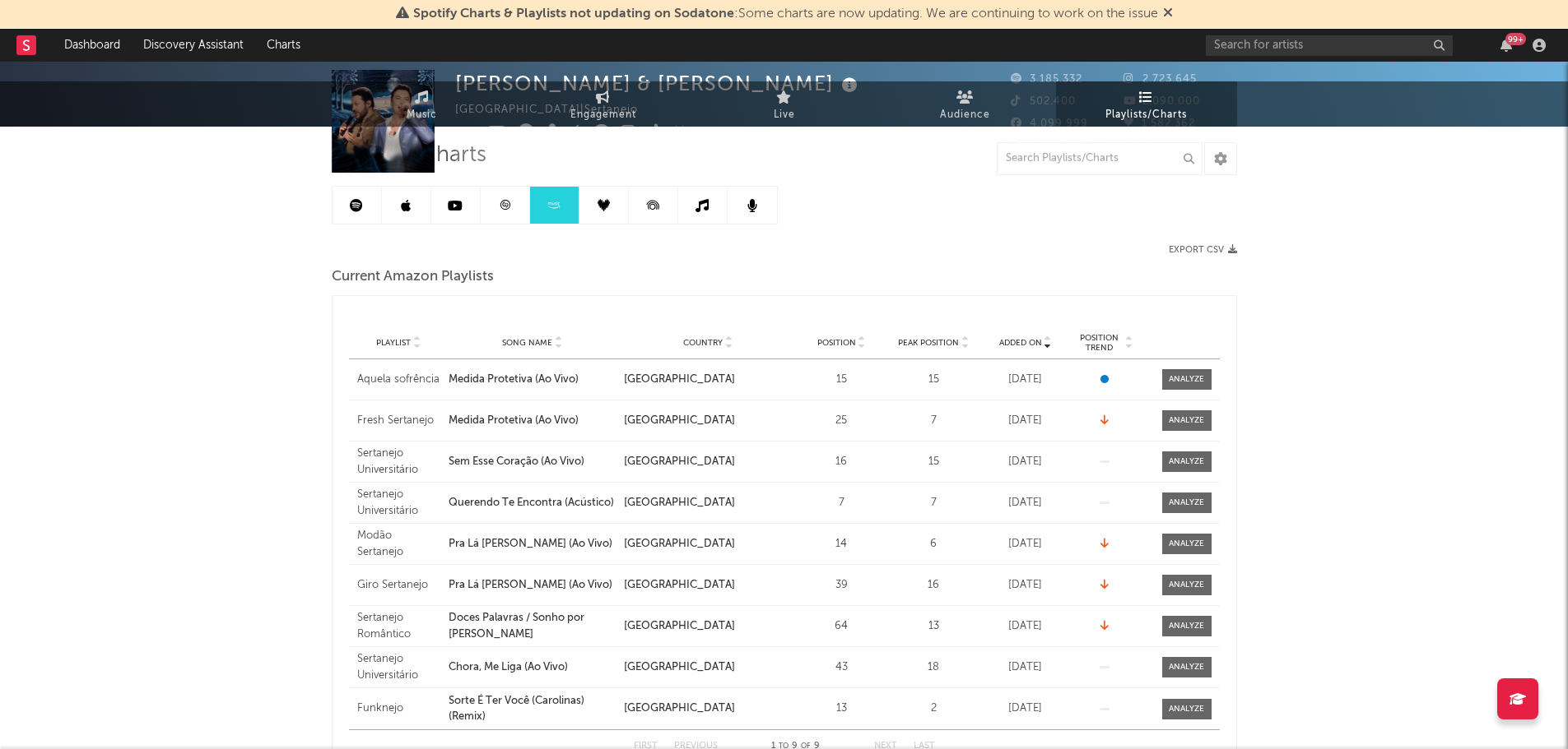
scroll to position [0, 0]
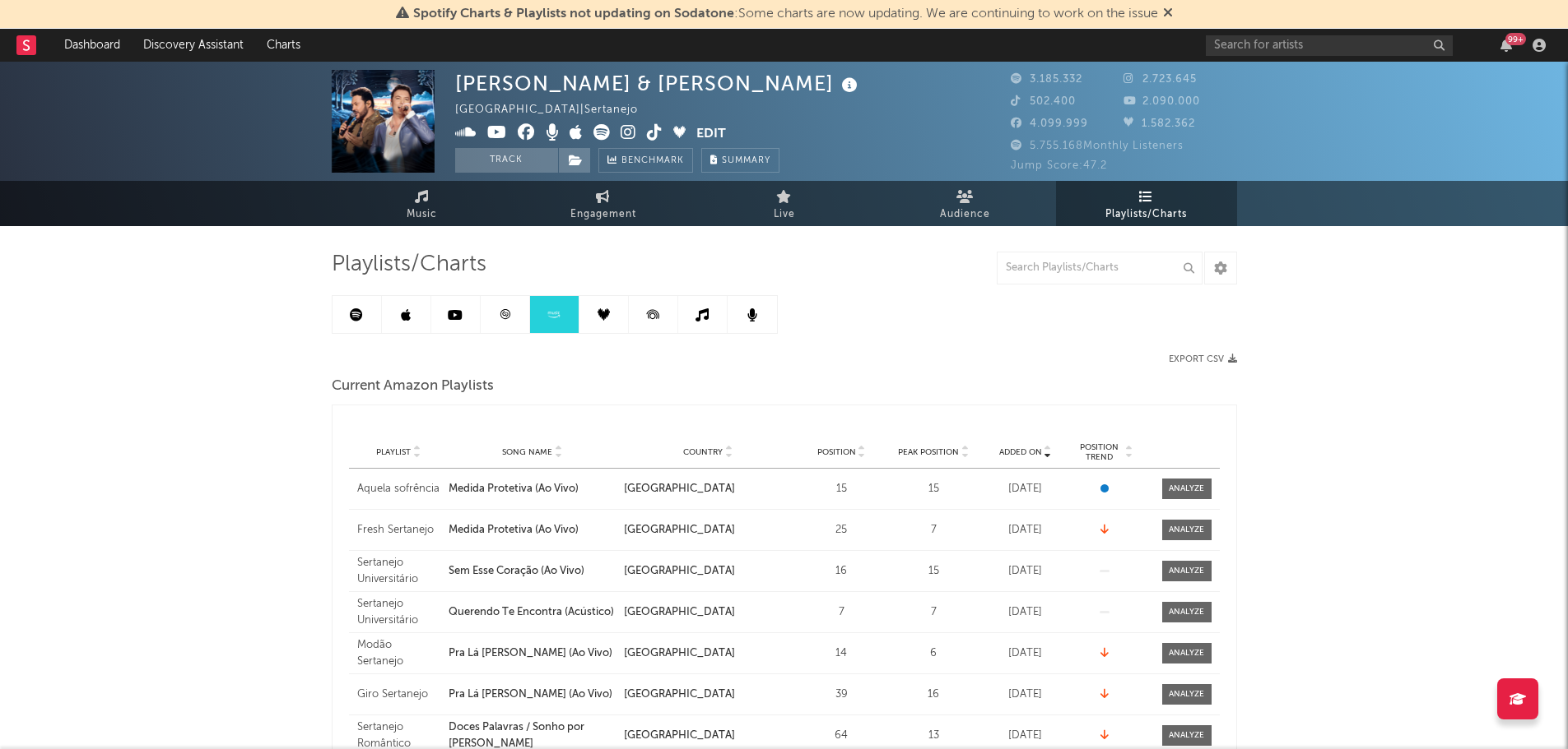
click at [594, 314] on link at bounding box center [604, 314] width 50 height 37
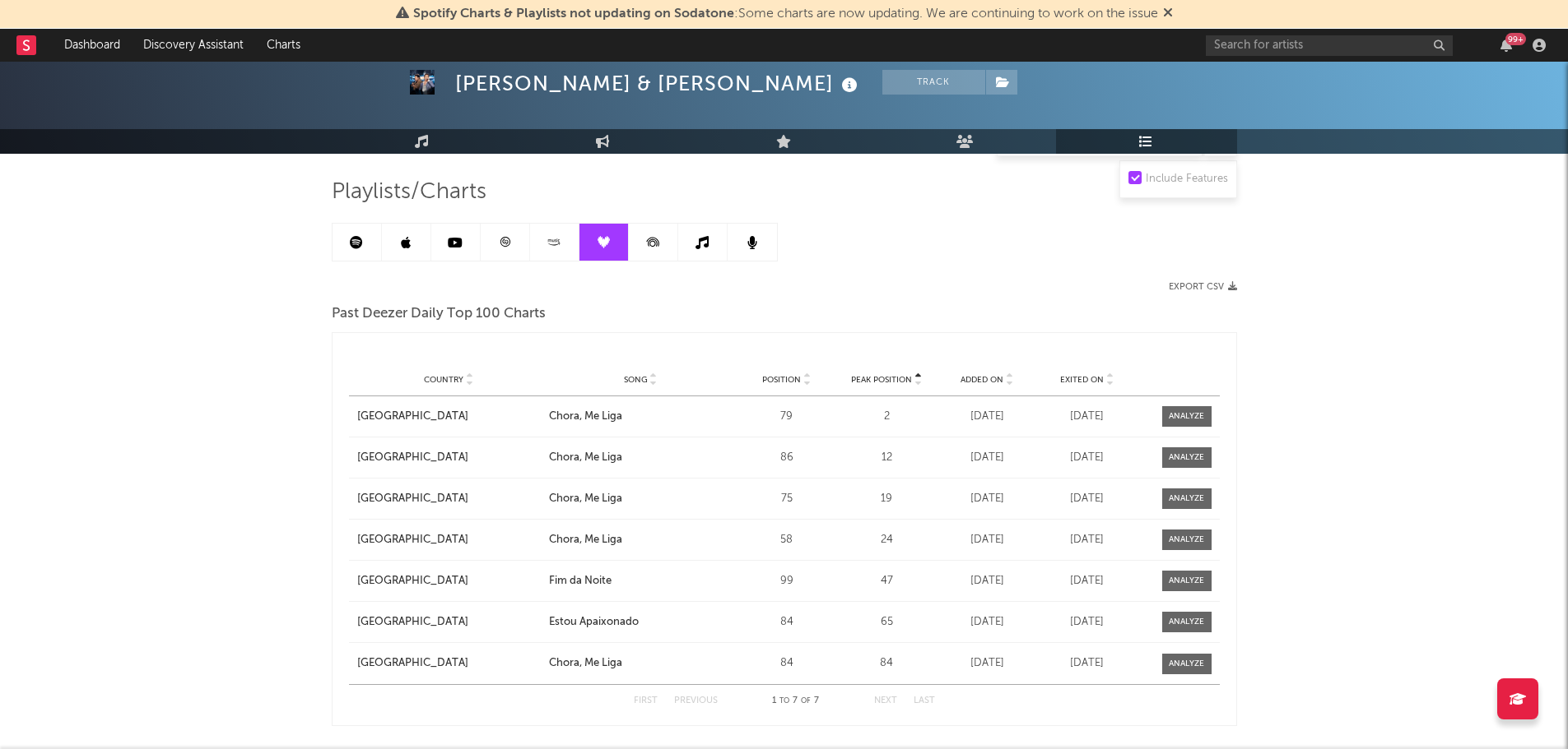
scroll to position [147, 0]
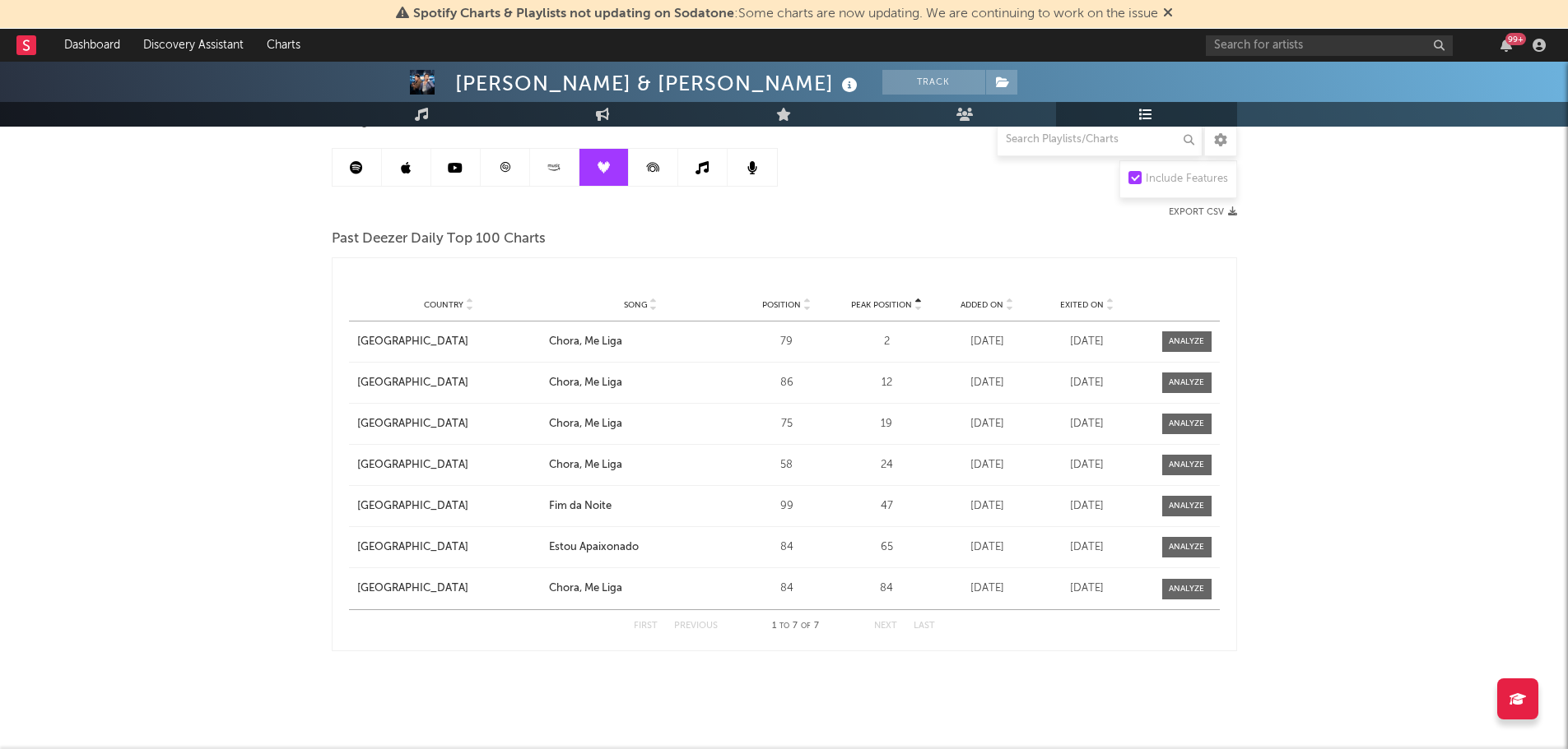
click at [990, 305] on span "Added On" at bounding box center [982, 305] width 43 height 10
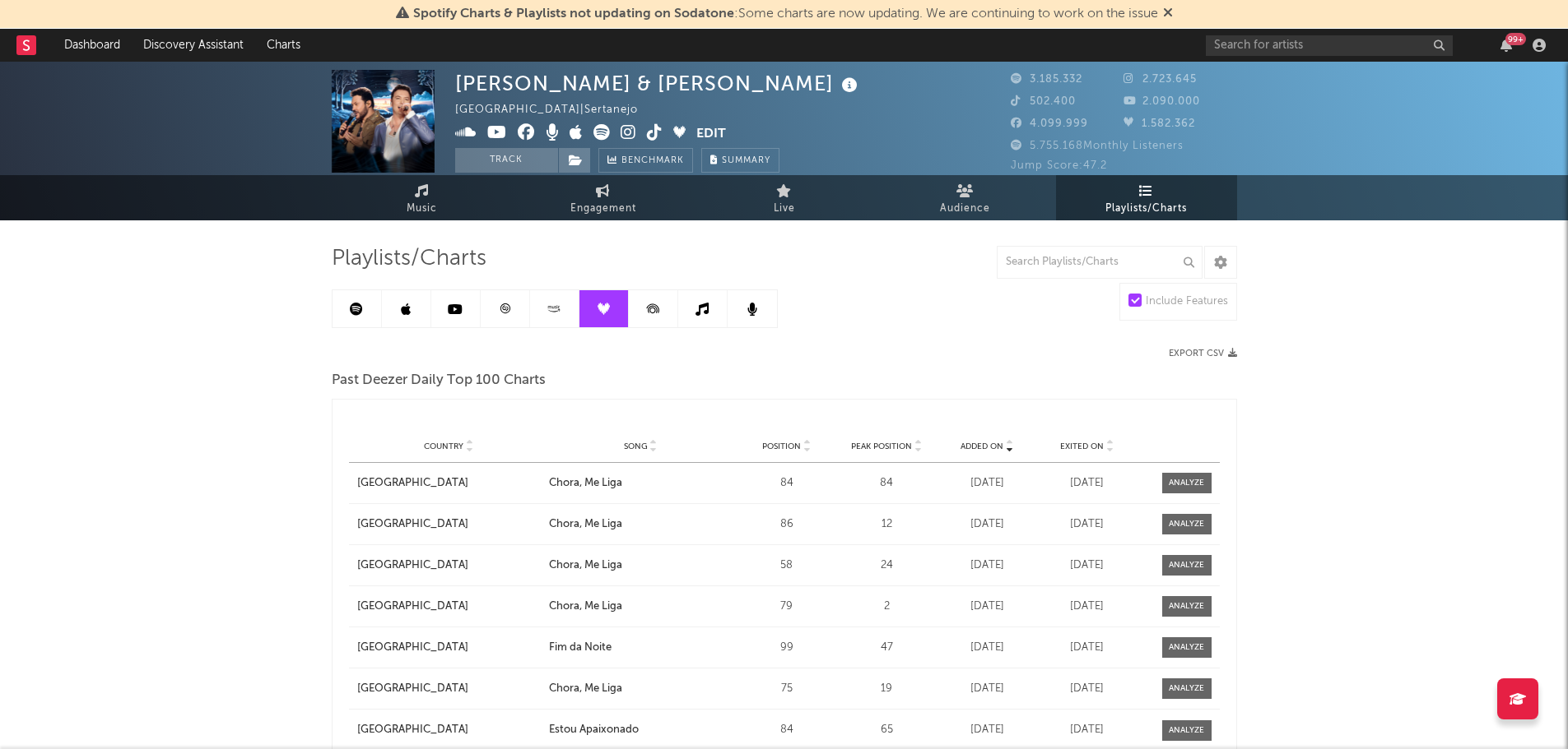
scroll to position [0, 0]
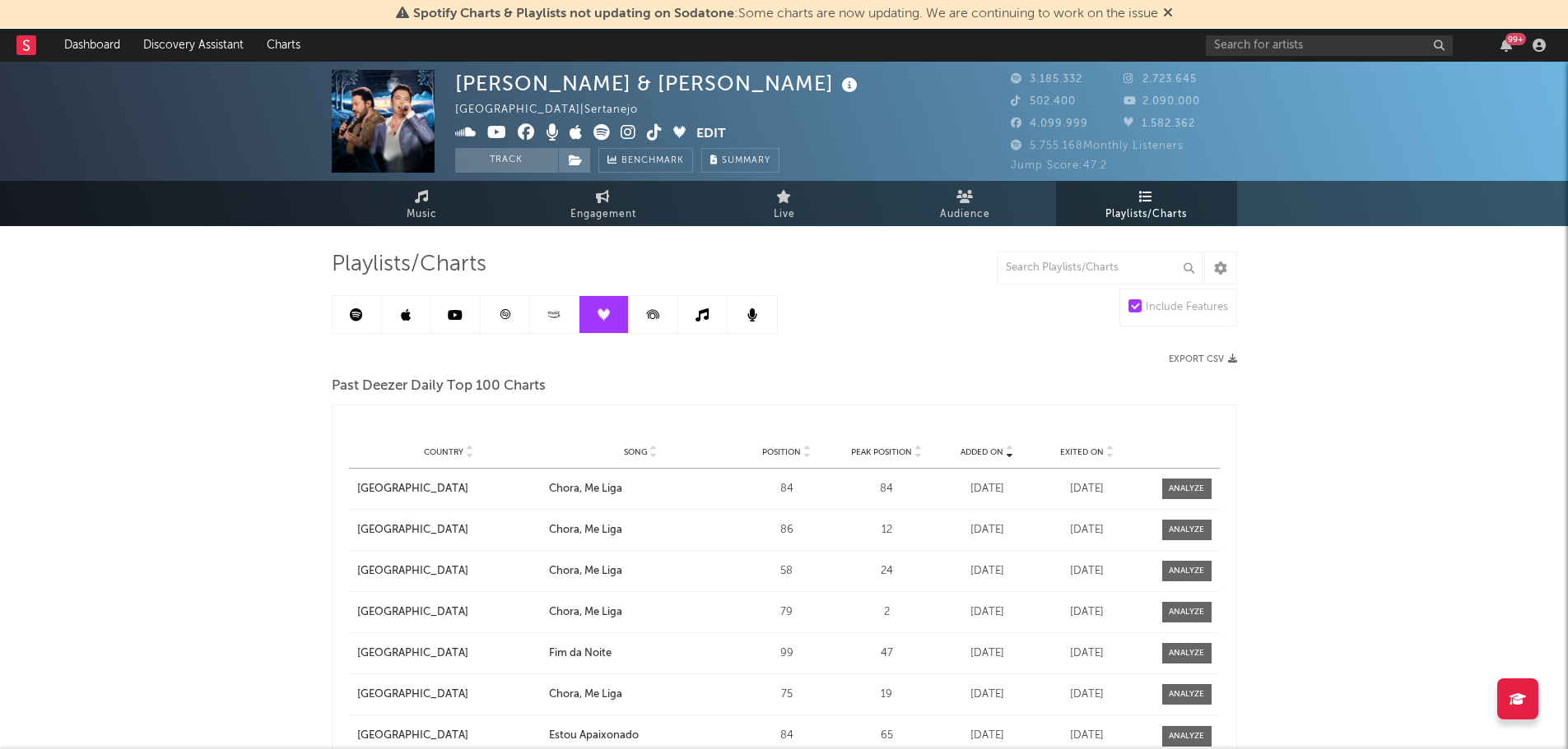
click at [662, 312] on icon at bounding box center [653, 314] width 37 height 37
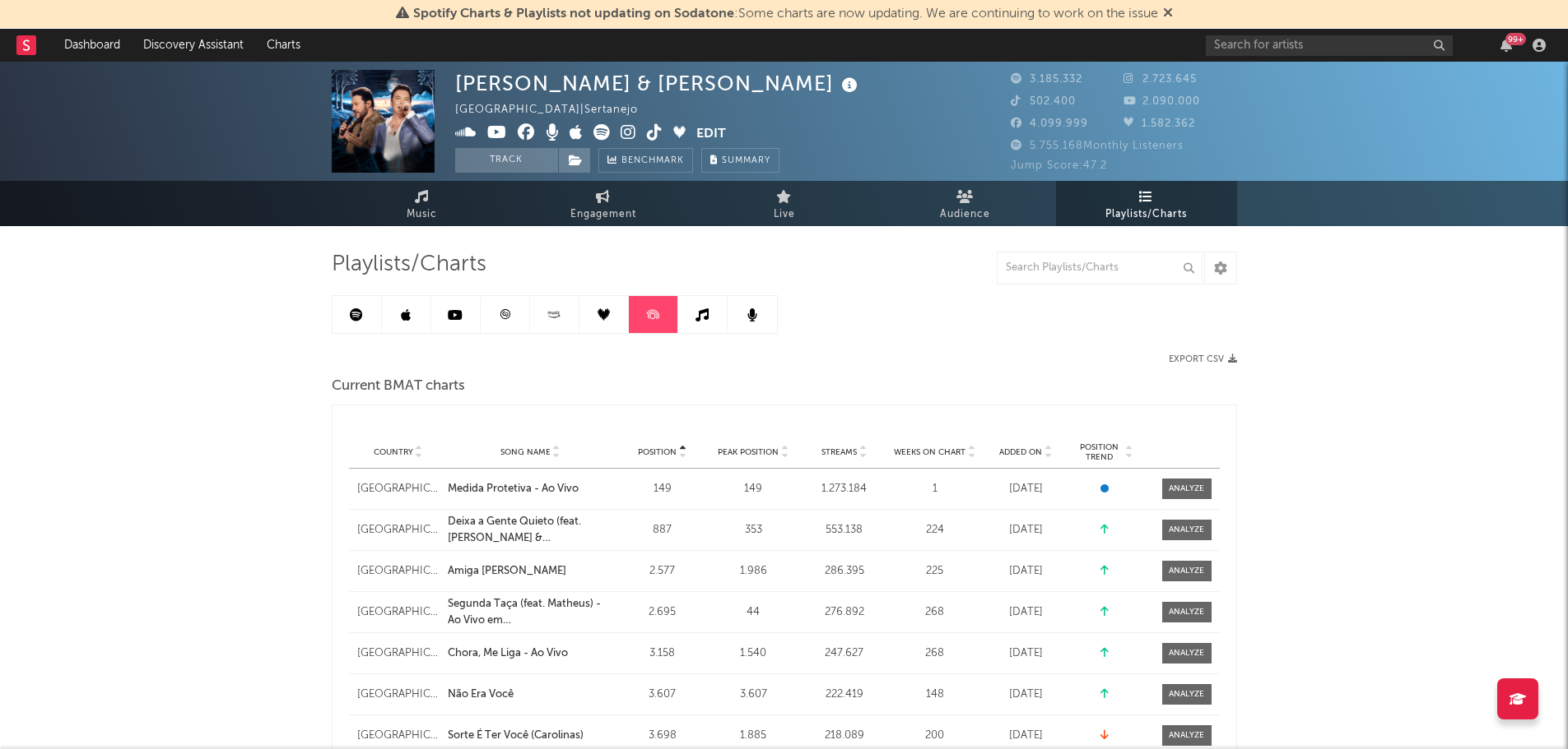
click at [700, 313] on icon at bounding box center [702, 314] width 13 height 13
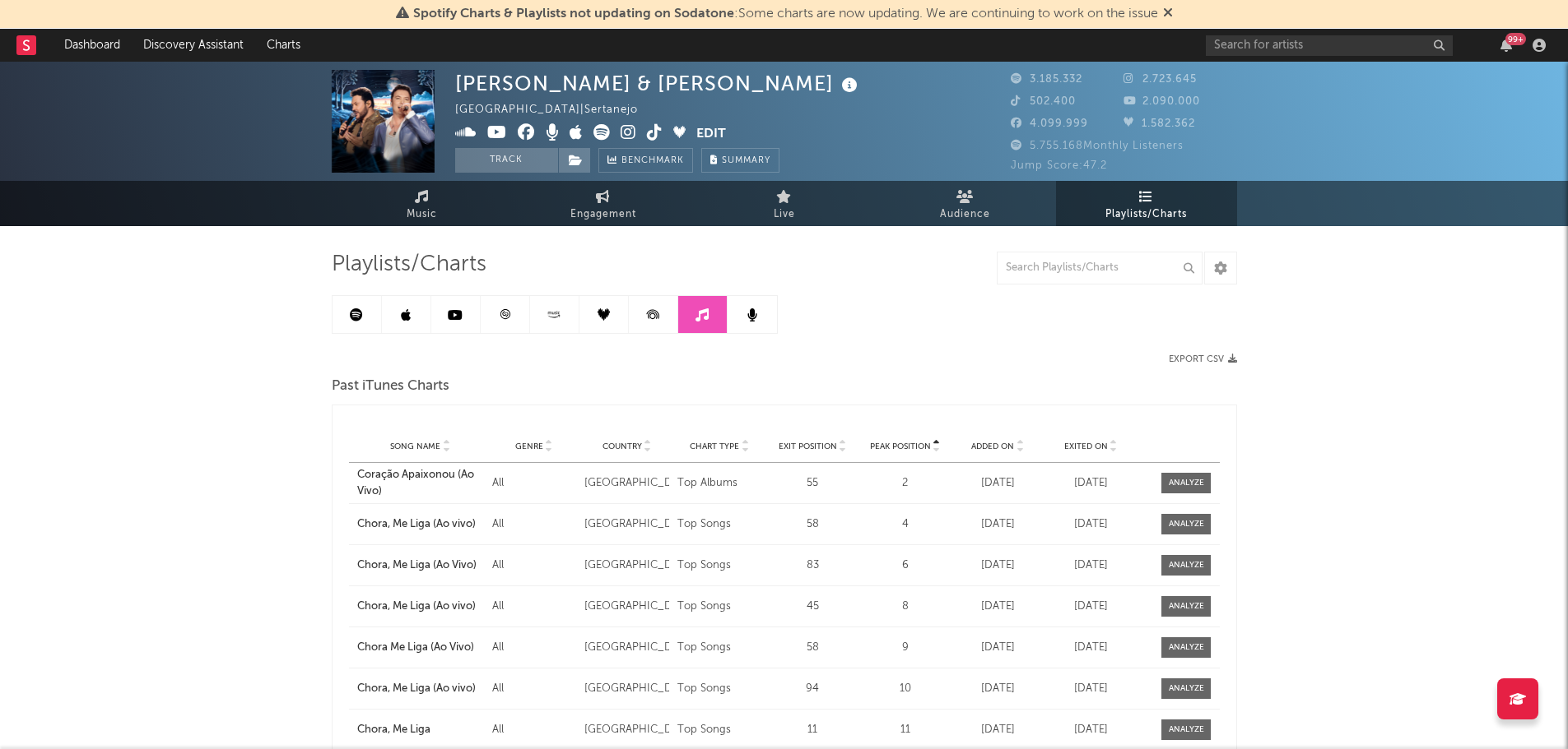
click at [744, 315] on link at bounding box center [752, 314] width 50 height 37
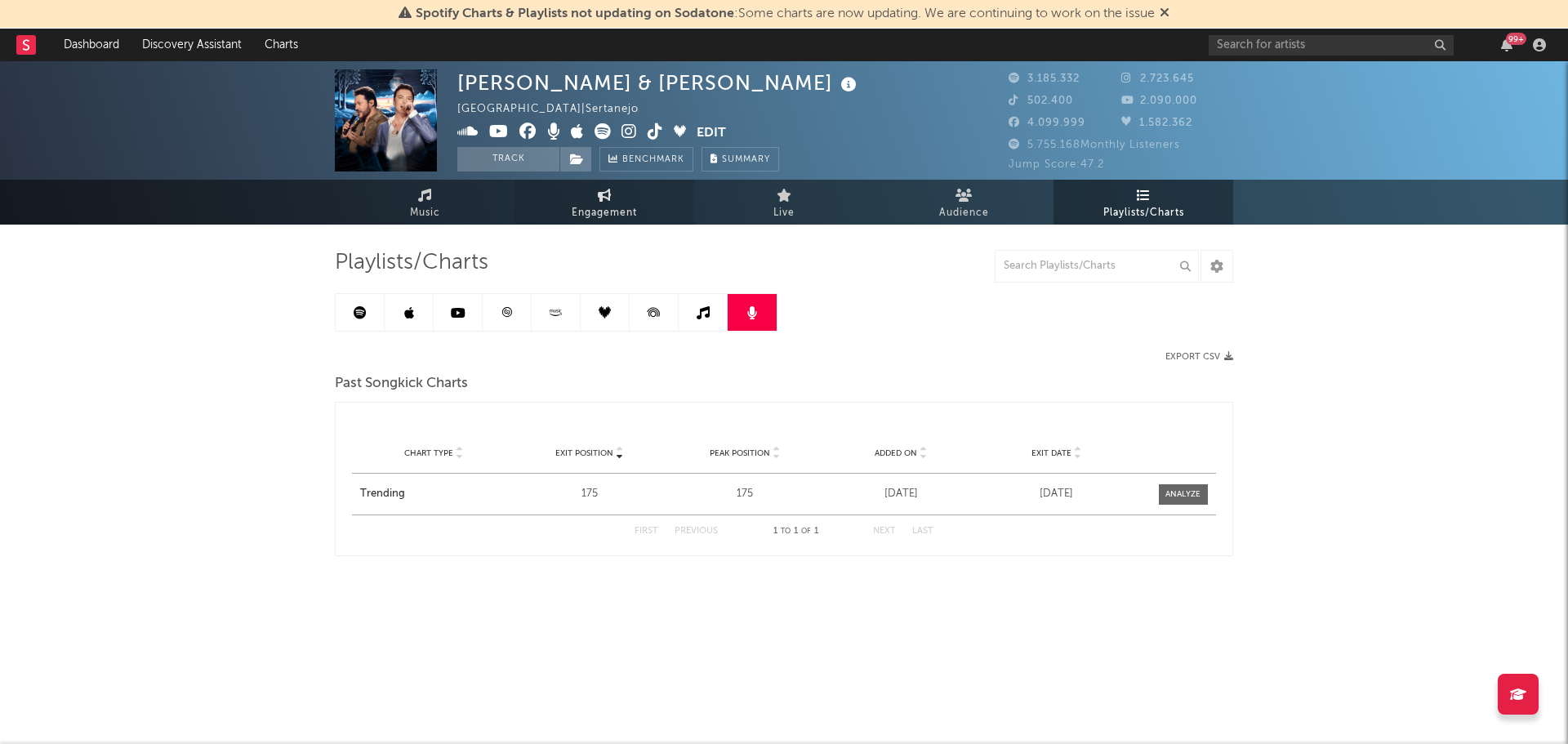
click at [616, 207] on span "Engagement" at bounding box center [604, 213] width 65 height 19
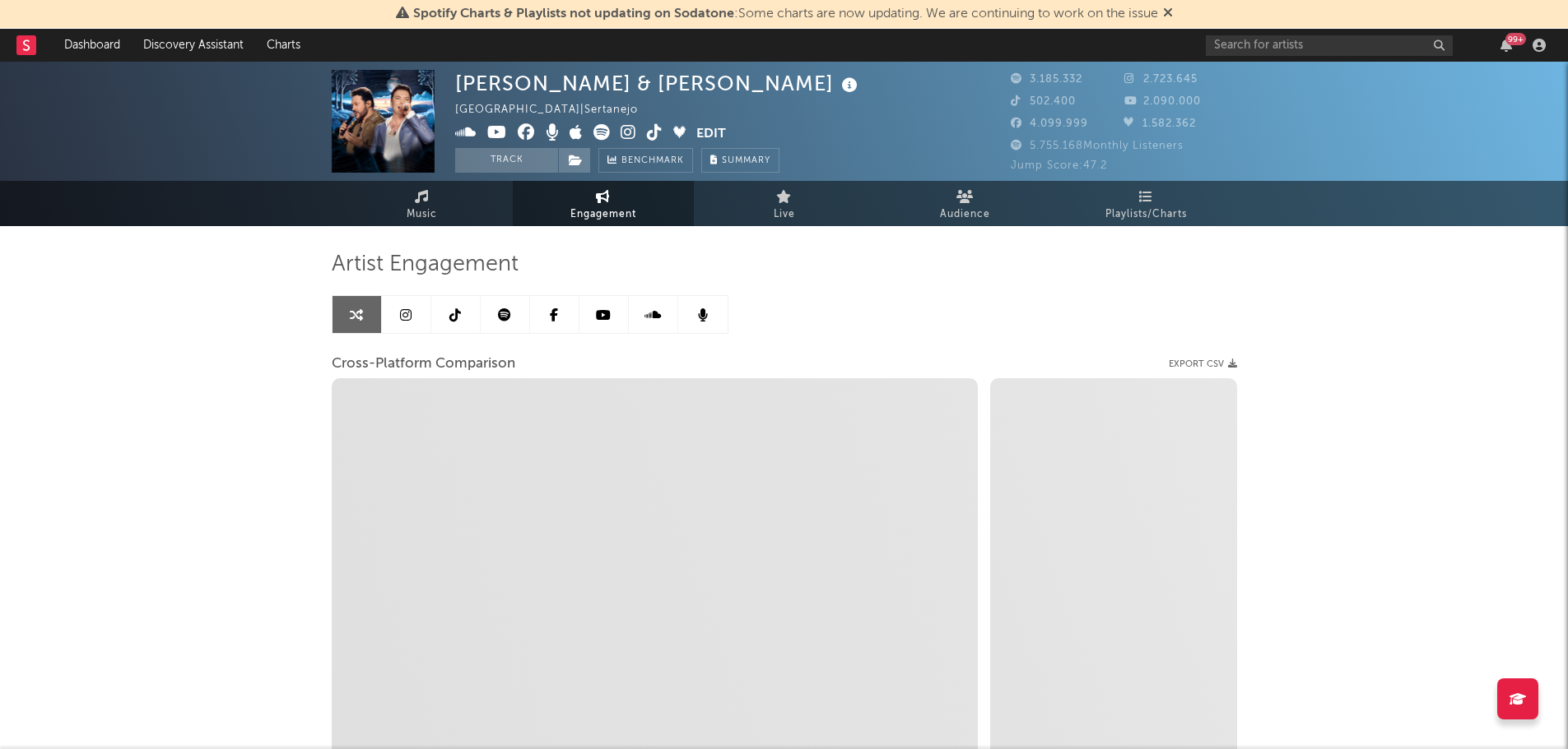
select select "1w"
click at [511, 158] on button "Track" at bounding box center [507, 160] width 103 height 25
click at [511, 158] on button "Tracking" at bounding box center [507, 160] width 103 height 25
click at [511, 158] on button "Track" at bounding box center [507, 160] width 103 height 25
select select "1m"
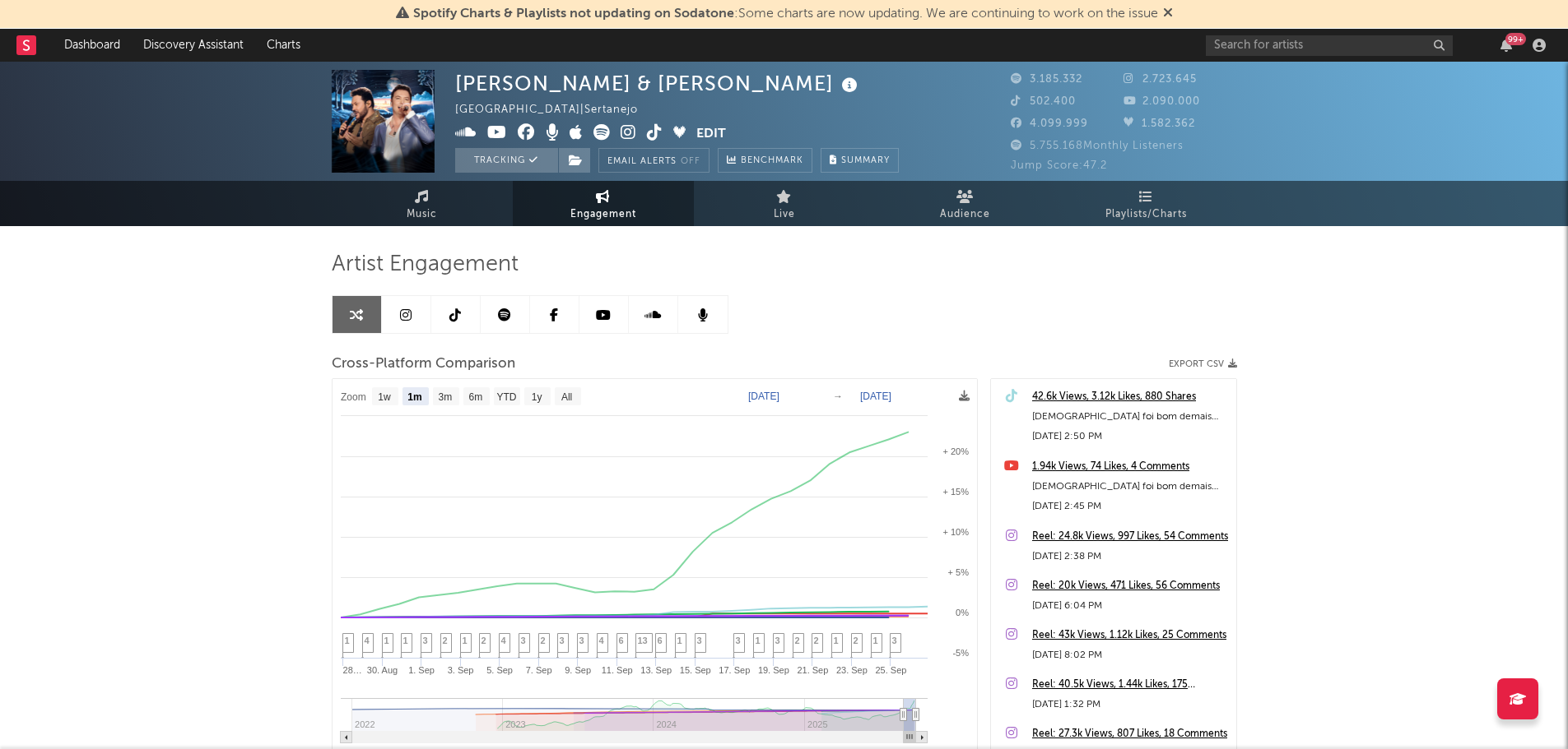
click at [445, 184] on link "Music" at bounding box center [422, 203] width 181 height 45
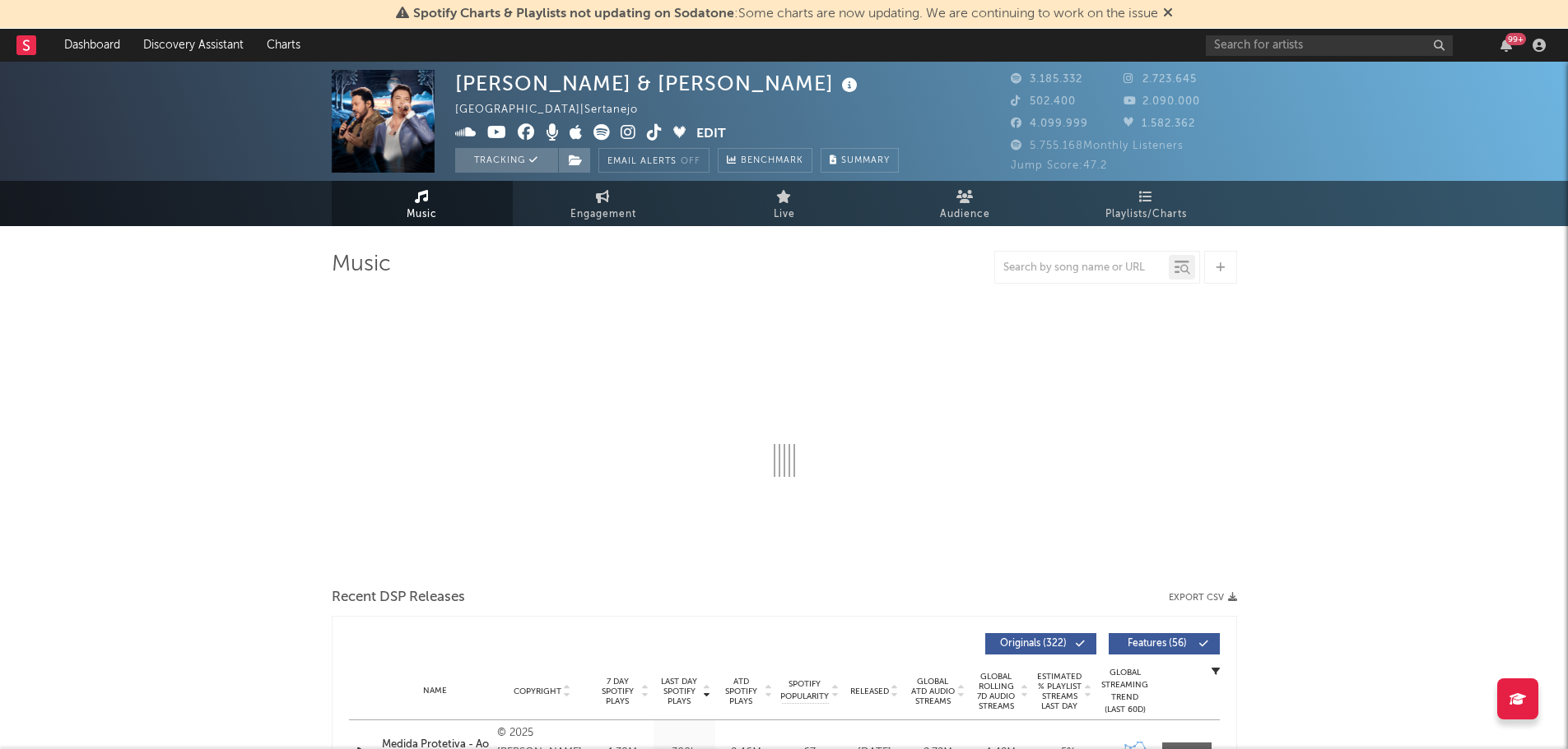
select select "6m"
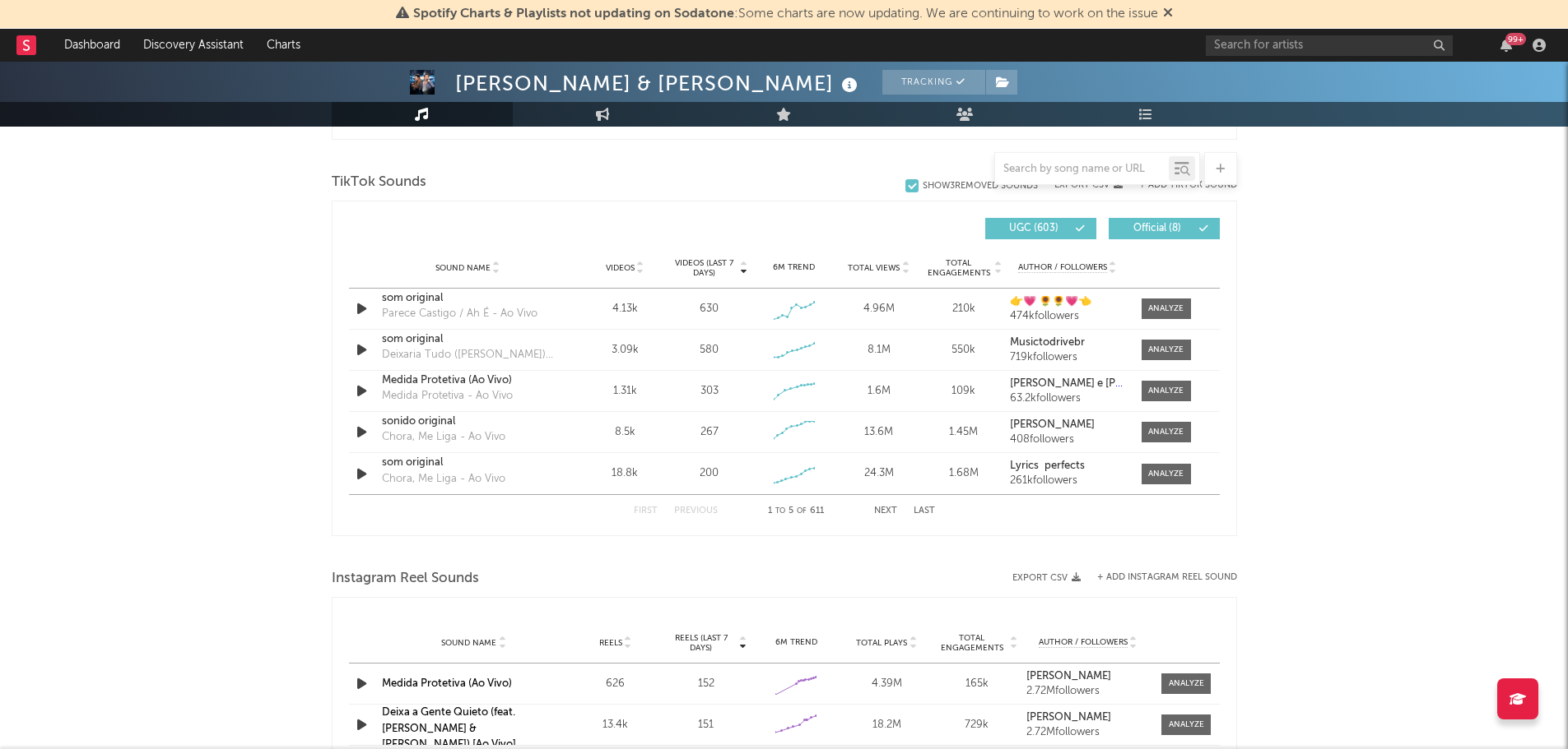
scroll to position [1069, 0]
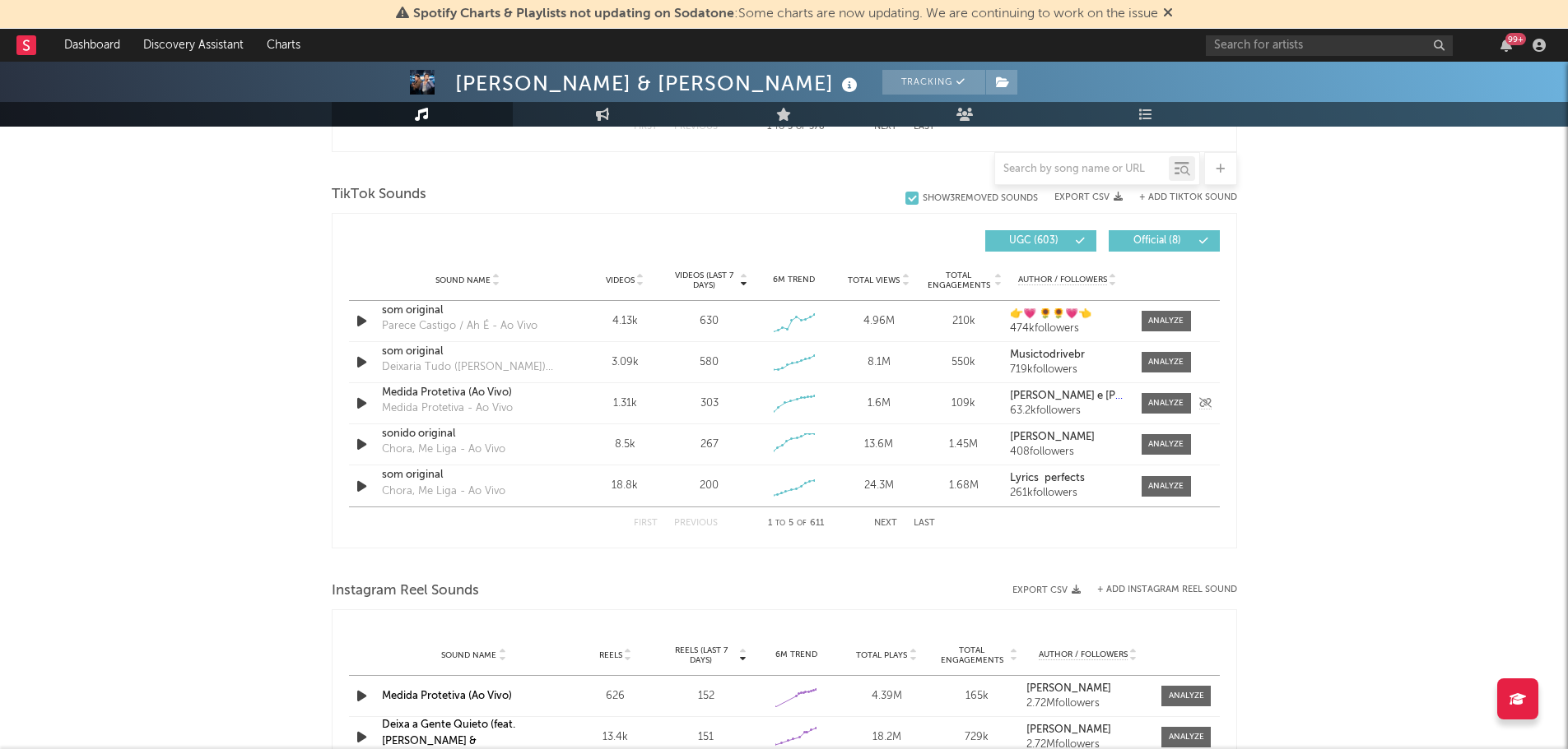
click at [489, 406] on div "Medida Protetiva - Ao Vivo" at bounding box center [447, 408] width 131 height 17
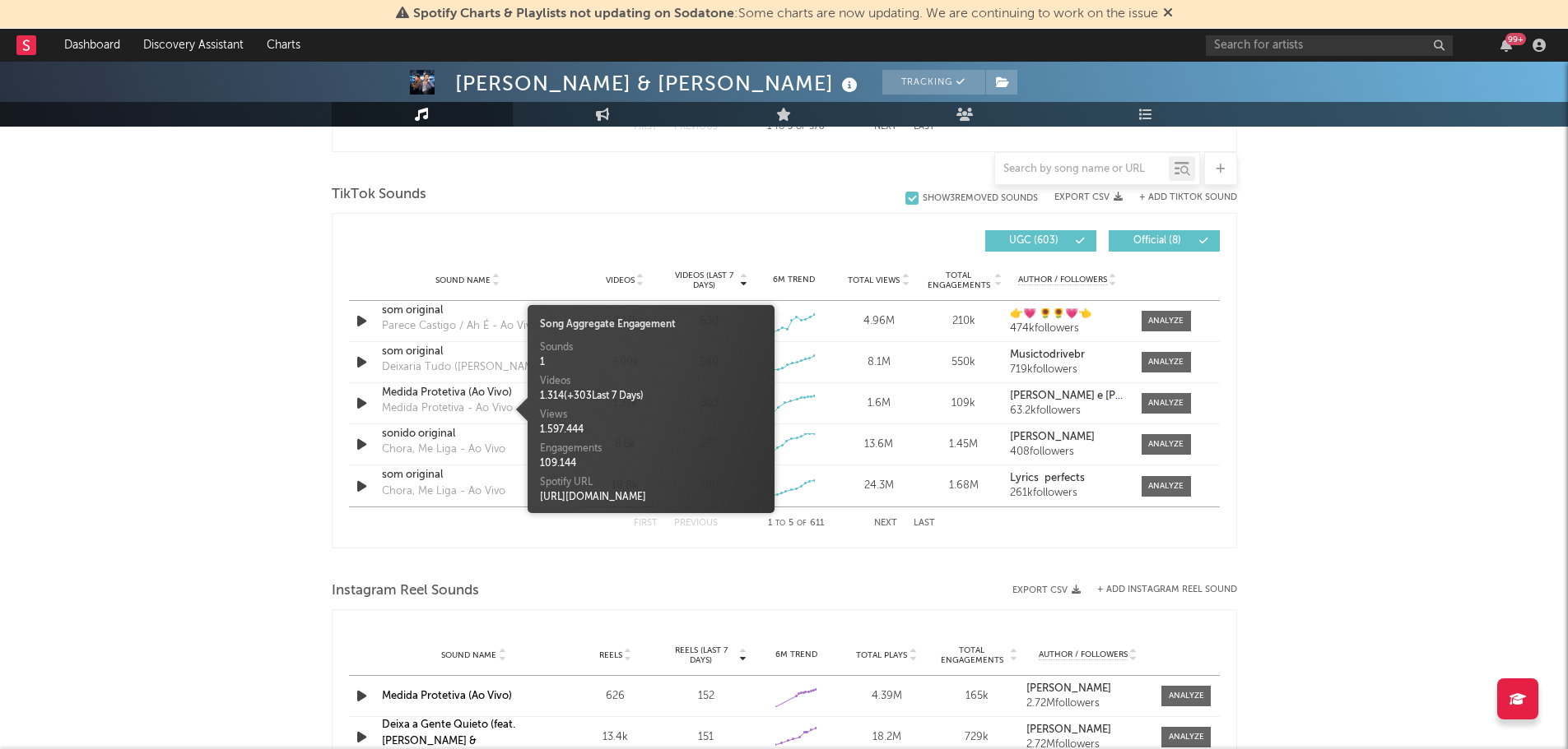
drag, startPoint x: 574, startPoint y: 398, endPoint x: 652, endPoint y: 398, distance: 78.0
click at [652, 398] on div "1.314 ( + 303 Last 7 Days)" at bounding box center [650, 396] width 222 height 15
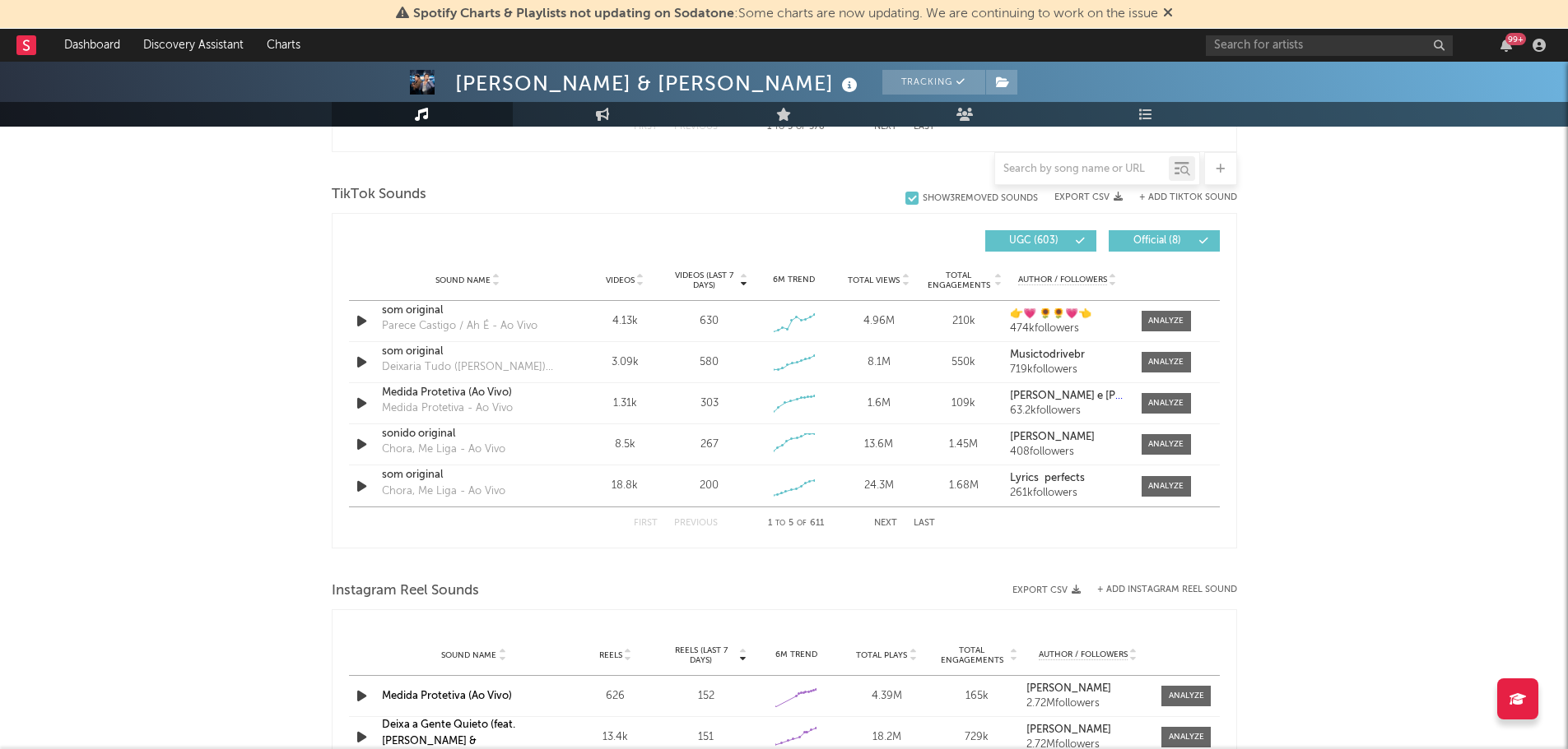
click at [293, 436] on div "João Bosco & Vinícius Tracking Brazil | Sertanejo Edit Tracking Email Alerts Of…" at bounding box center [784, 235] width 1568 height 2485
click at [1152, 399] on div at bounding box center [1166, 404] width 35 height 12
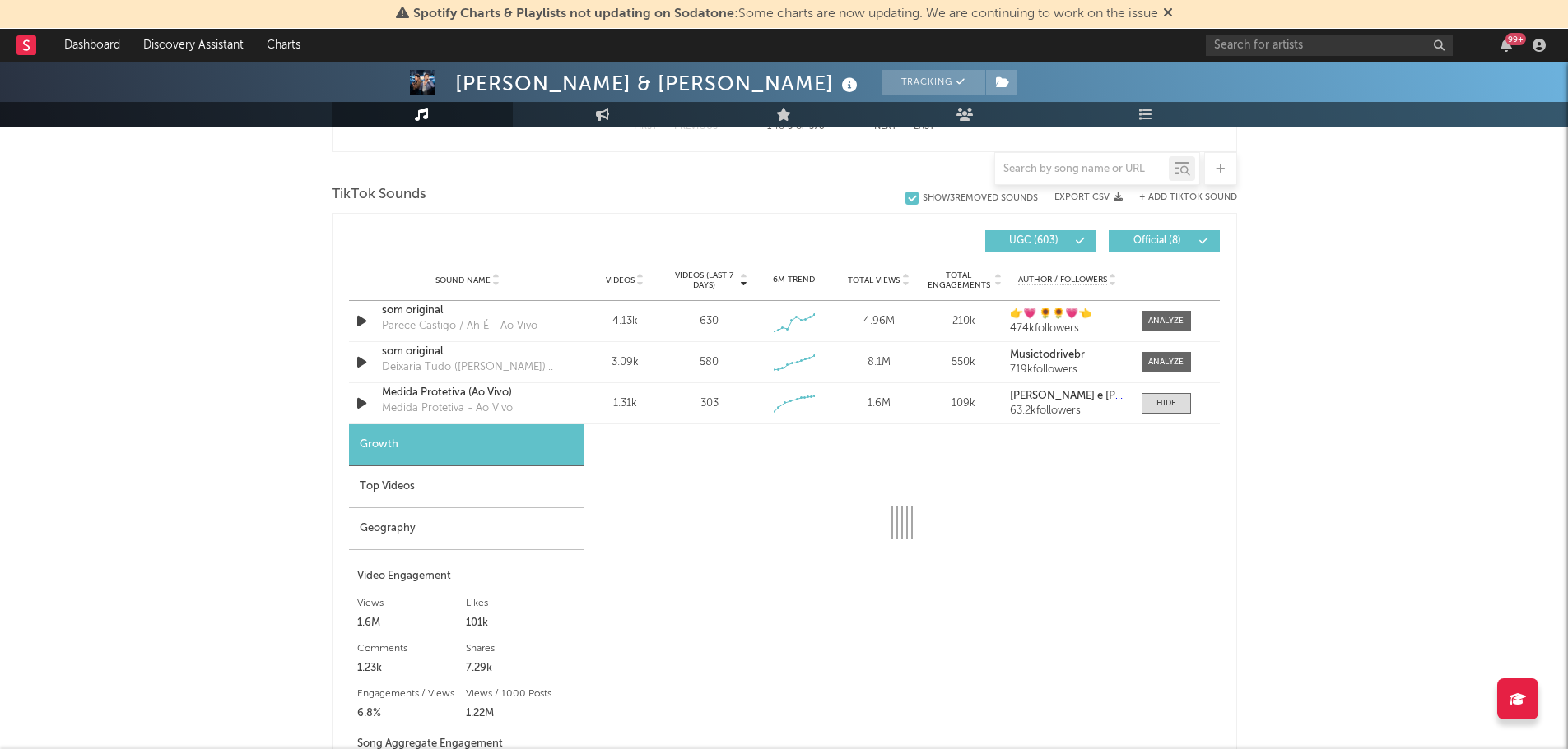
select select "1w"
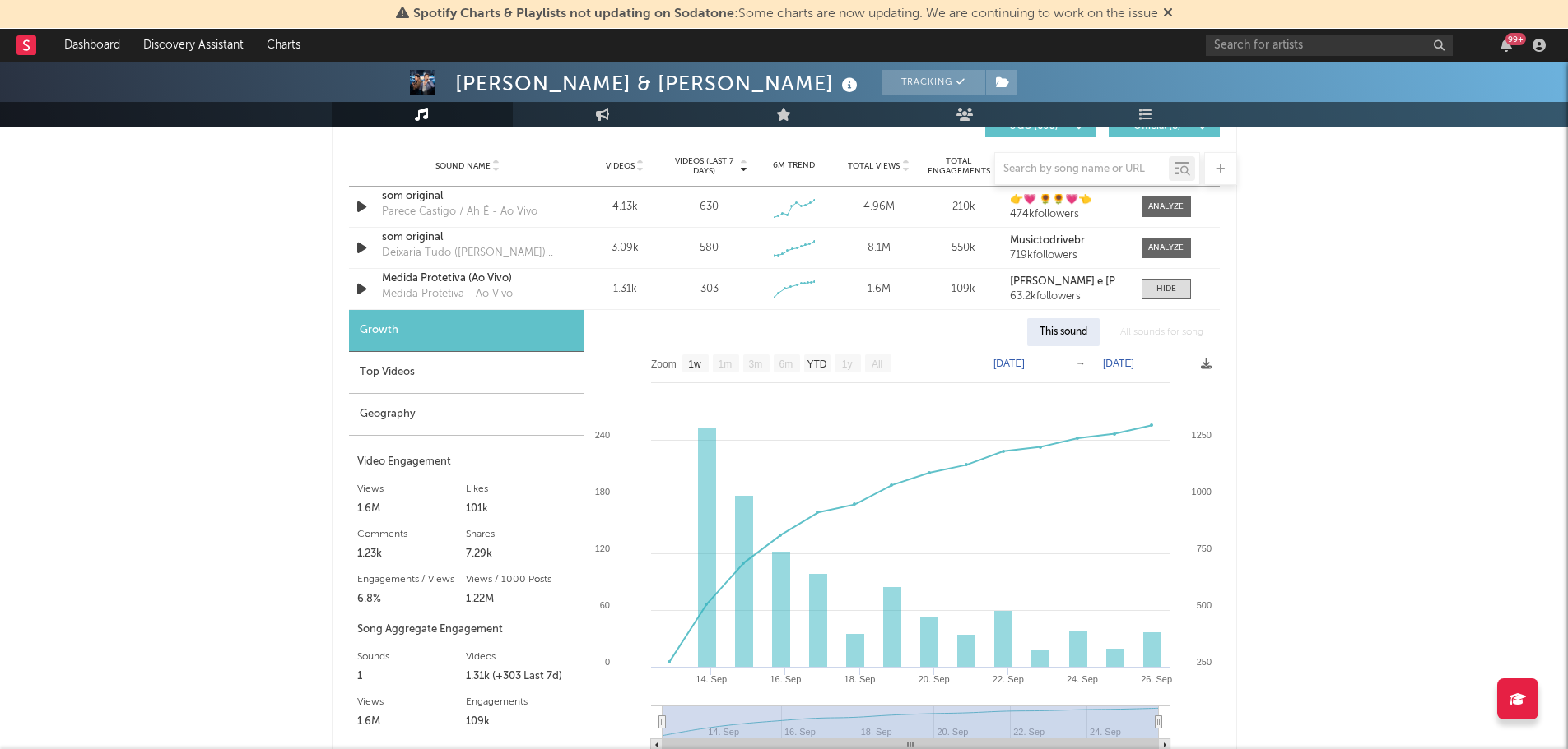
scroll to position [1234, 0]
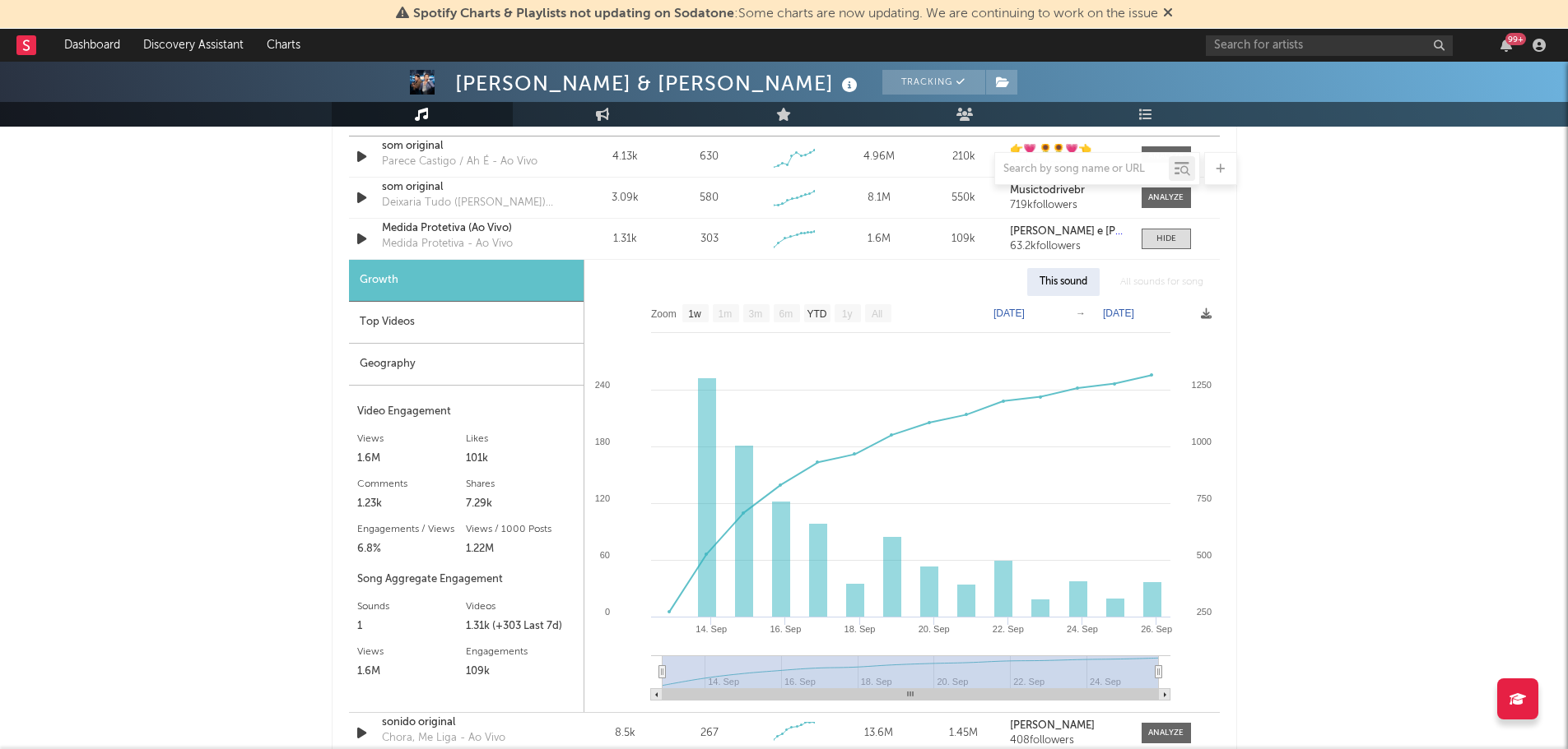
click at [437, 275] on div "Growth" at bounding box center [466, 281] width 235 height 42
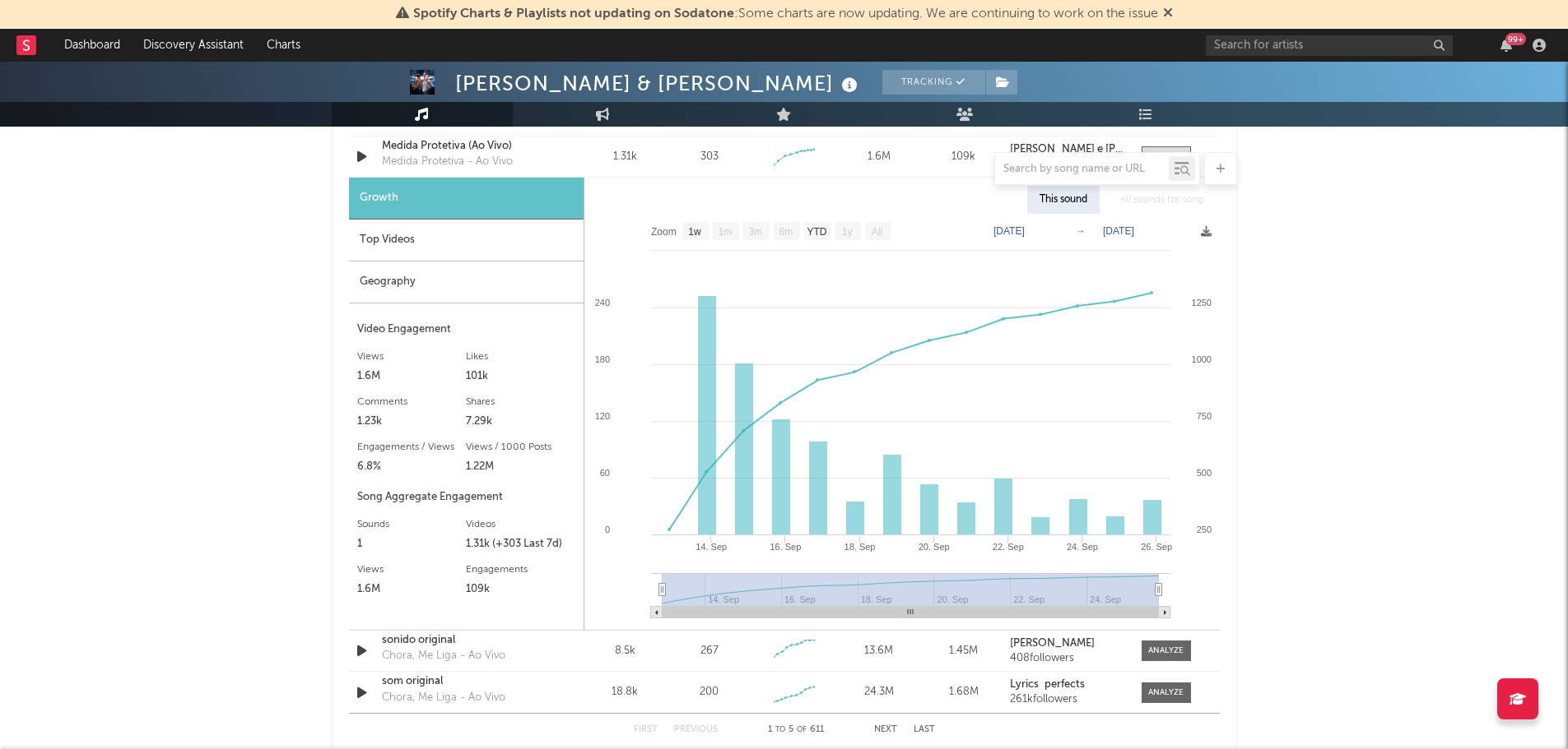
click at [1451, 368] on div "João Bosco & Vinícius Tracking Brazil | Sertanejo Edit Tracking Email Alerts Of…" at bounding box center [784, 214] width 1568 height 2938
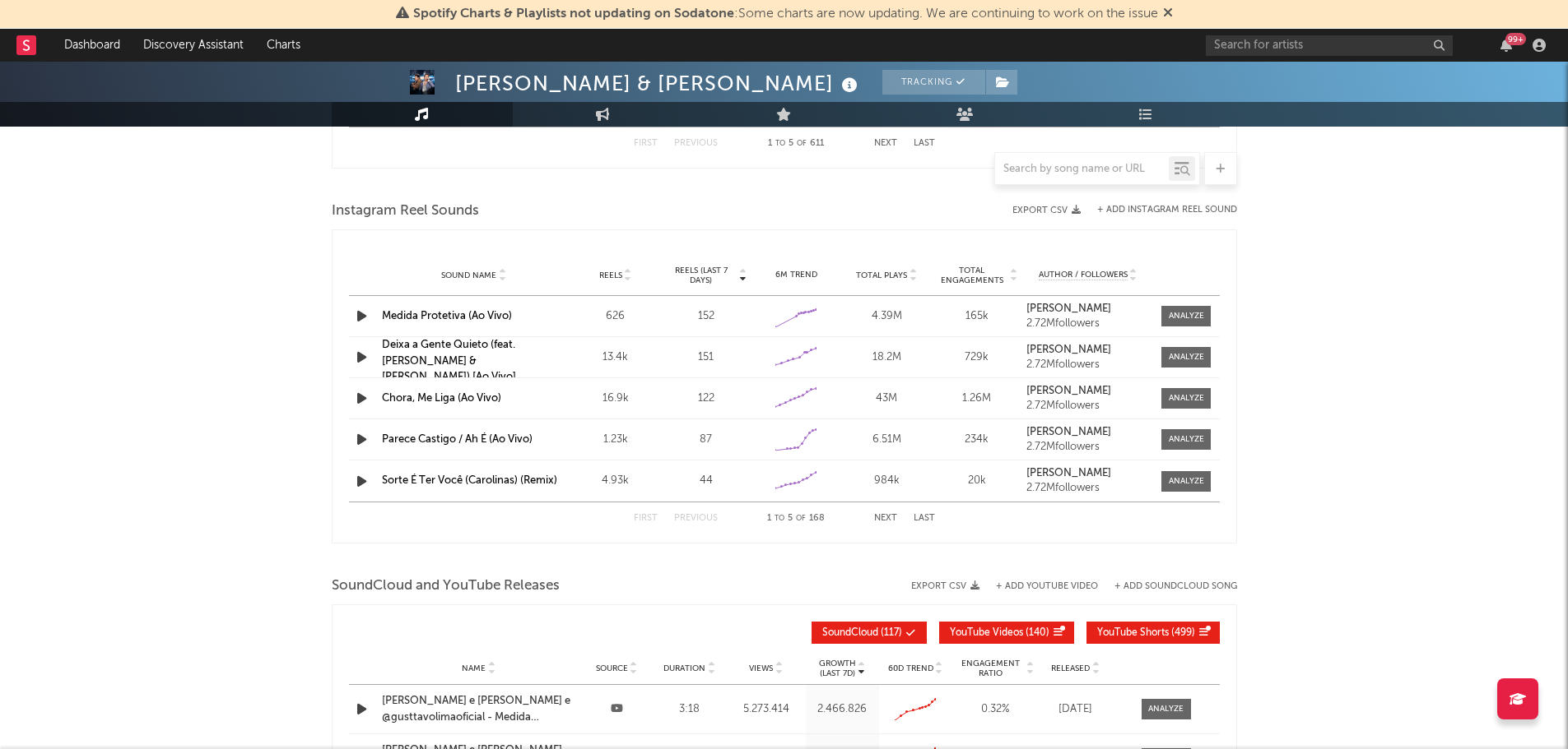
scroll to position [1892, 0]
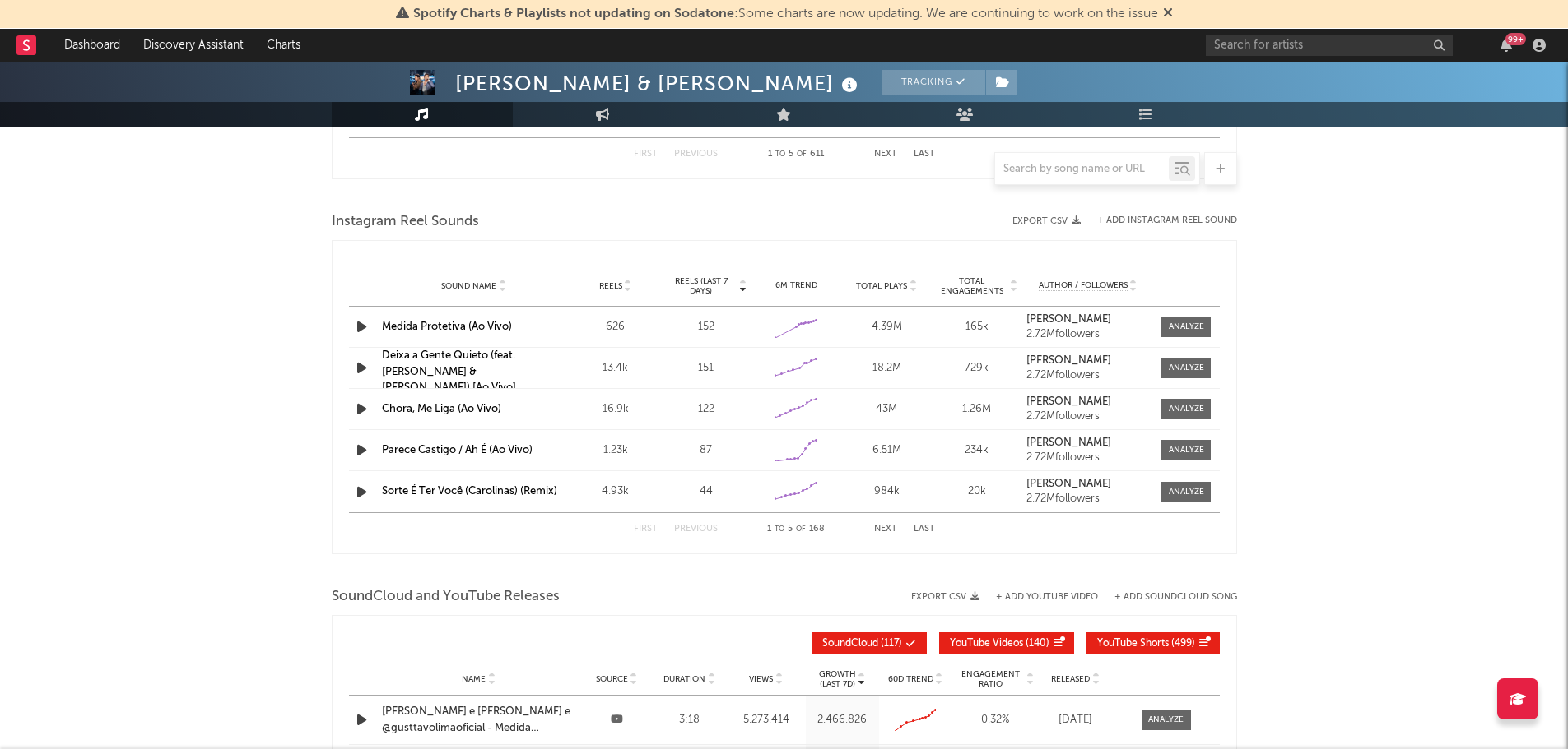
click at [1215, 327] on div at bounding box center [1186, 327] width 66 height 20
click at [1195, 328] on div at bounding box center [1186, 327] width 35 height 12
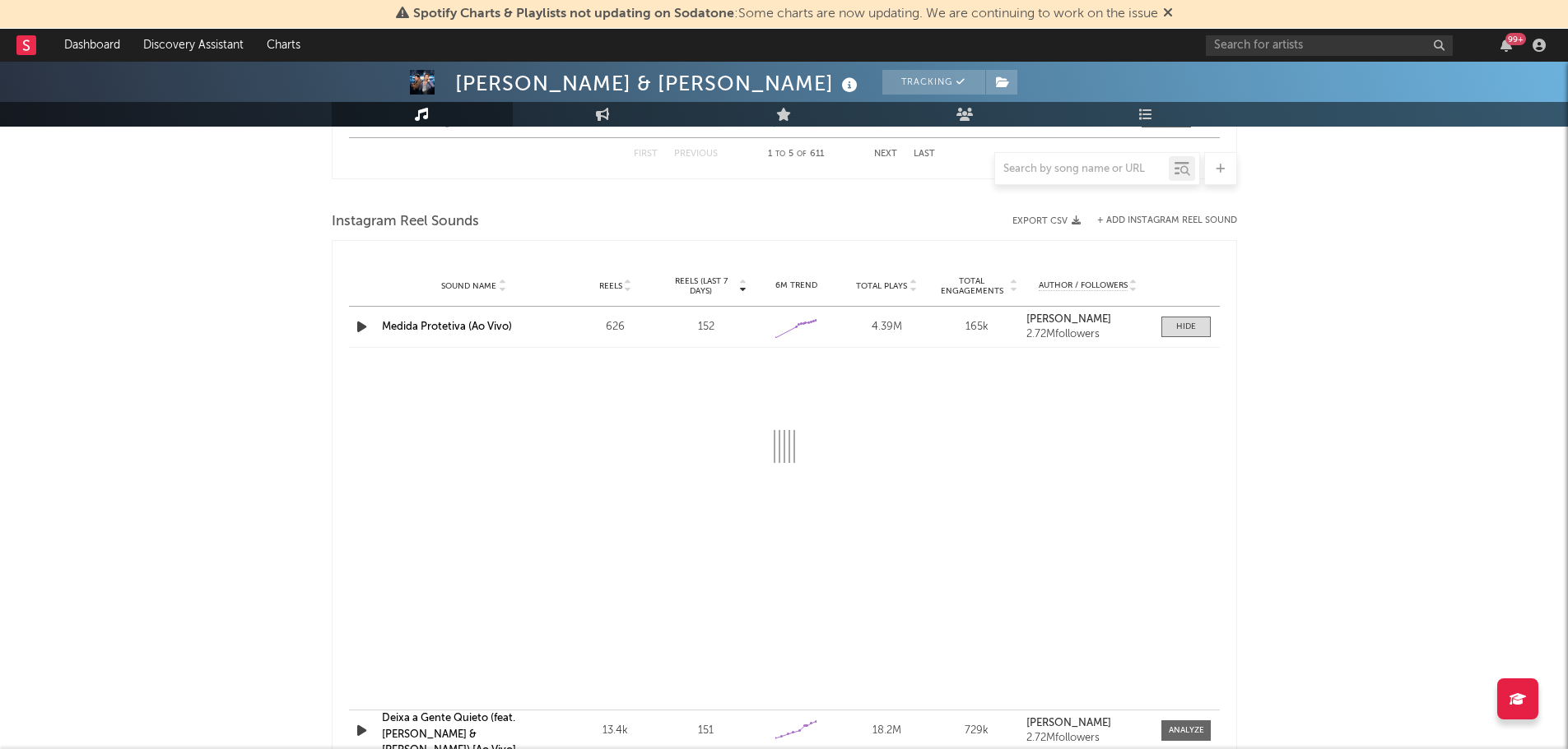
select select "1w"
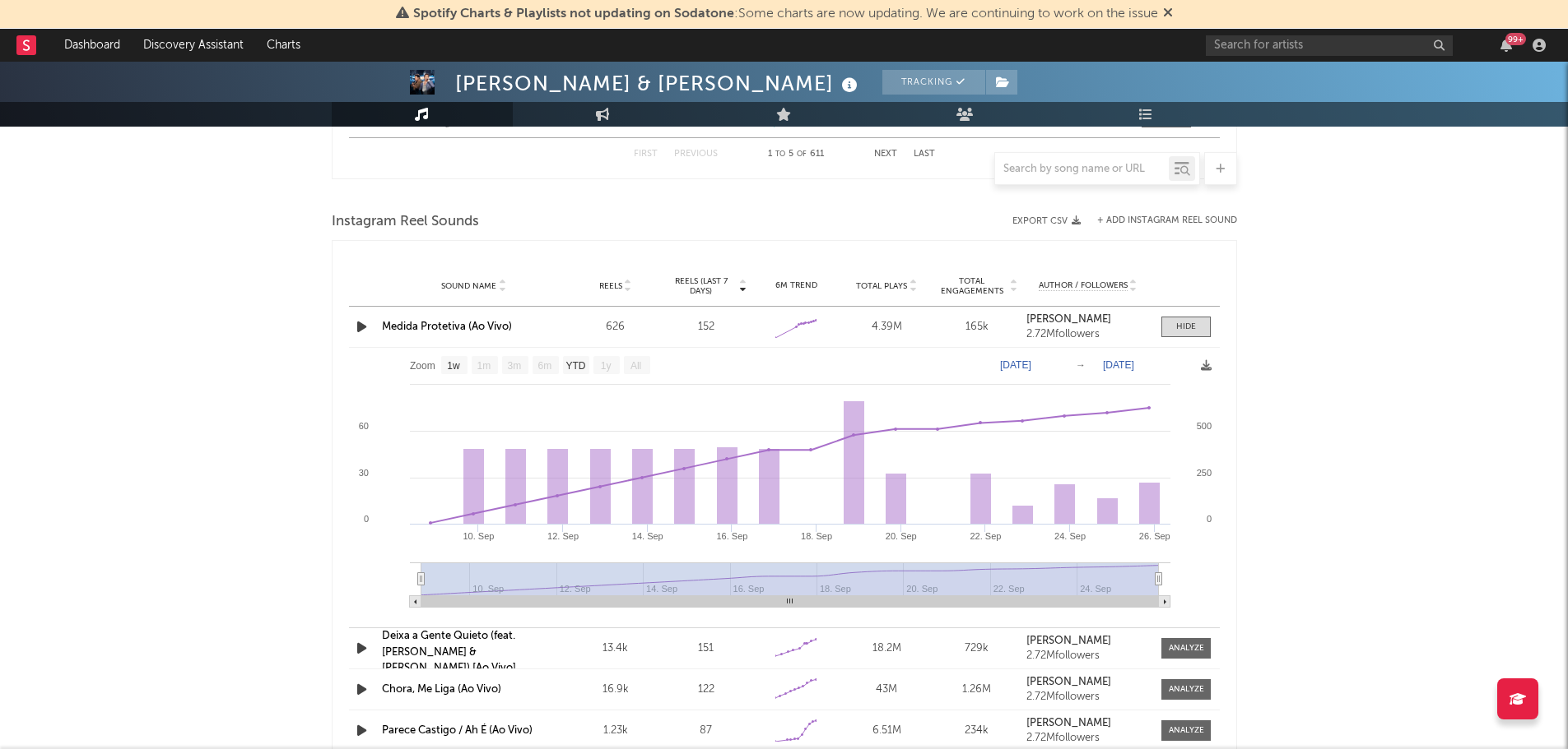
scroll to position [1974, 0]
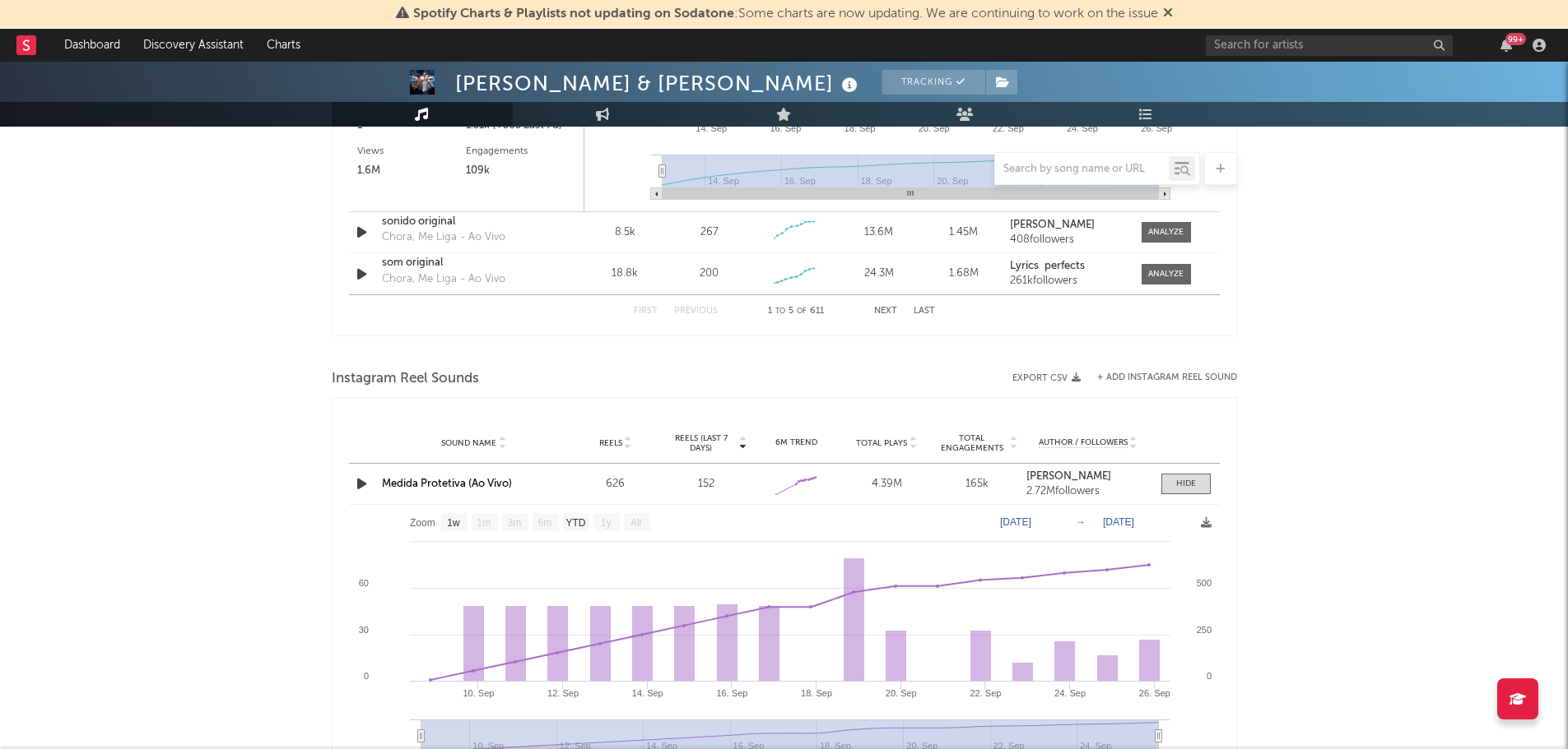
scroll to position [1480, 0]
